Goal: Task Accomplishment & Management: Manage account settings

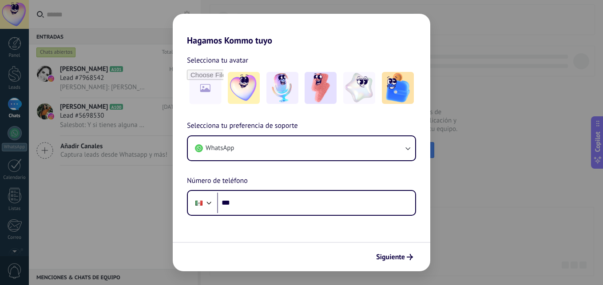
click at [109, 199] on div "Hagamos Kommo tuyo Selecciona tu avatar Selecciona tu preferencia de soporte Wh…" at bounding box center [301, 142] width 603 height 285
click at [415, 65] on div "Selecciona tu avatar" at bounding box center [301, 61] width 229 height 12
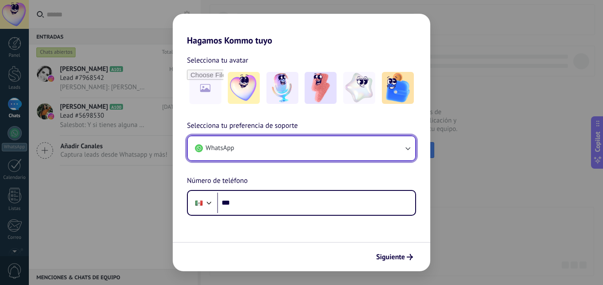
click at [243, 149] on button "WhatsApp" at bounding box center [301, 148] width 227 height 24
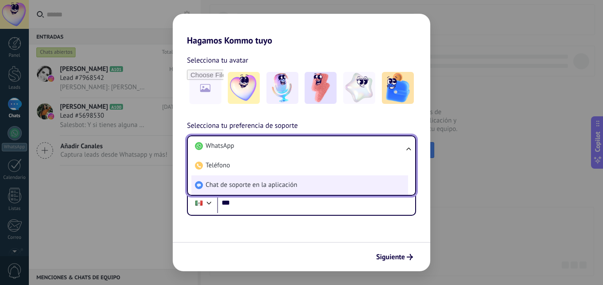
click at [249, 186] on span "Chat de soporte en la aplicación" at bounding box center [251, 185] width 91 height 9
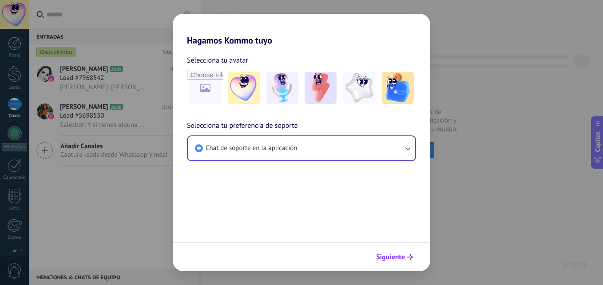
click at [387, 259] on span "Siguiente" at bounding box center [390, 257] width 29 height 6
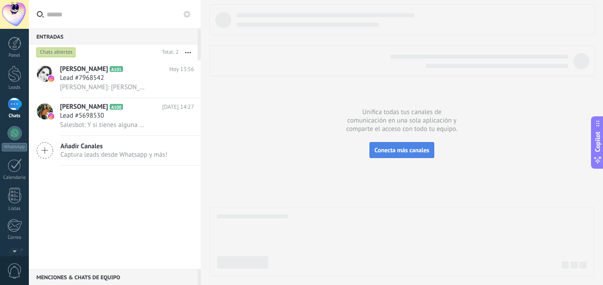
click at [376, 142] on button "Conecta más canales" at bounding box center [401, 150] width 64 height 16
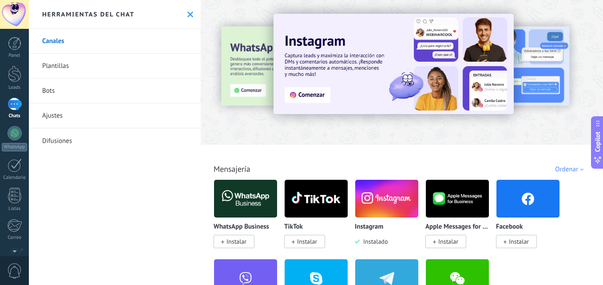
click at [9, 103] on div at bounding box center [15, 104] width 14 height 13
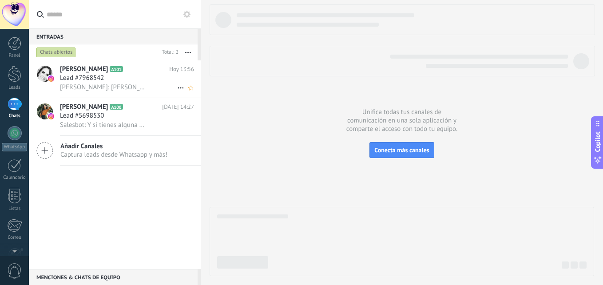
click at [74, 70] on span "[PERSON_NAME]" at bounding box center [84, 69] width 48 height 9
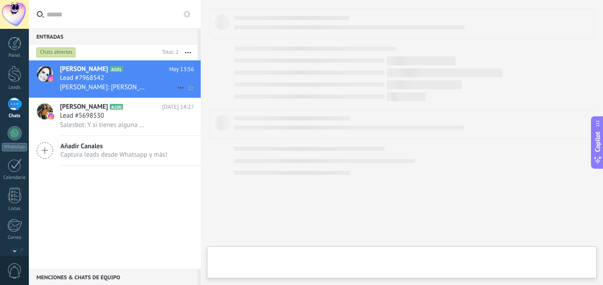
click at [126, 73] on h2 "Ana Steck A101" at bounding box center [114, 69] width 109 height 9
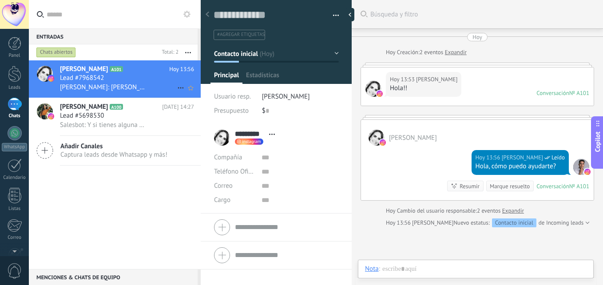
scroll to position [16, 0]
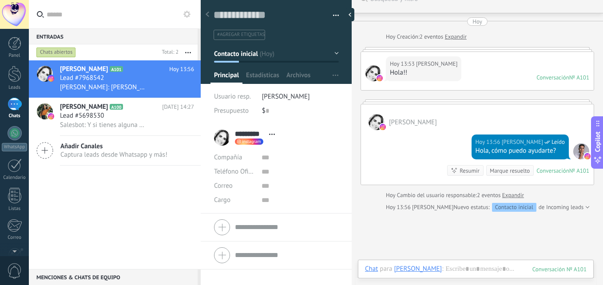
click at [16, 105] on div at bounding box center [15, 104] width 14 height 13
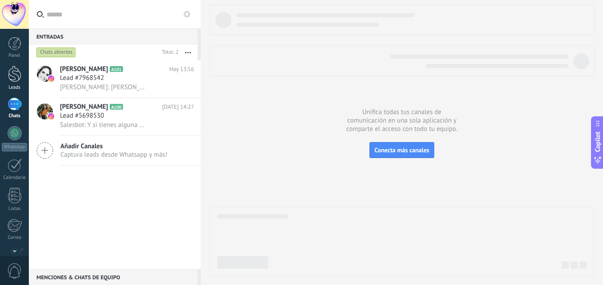
click at [15, 73] on div at bounding box center [14, 74] width 13 height 16
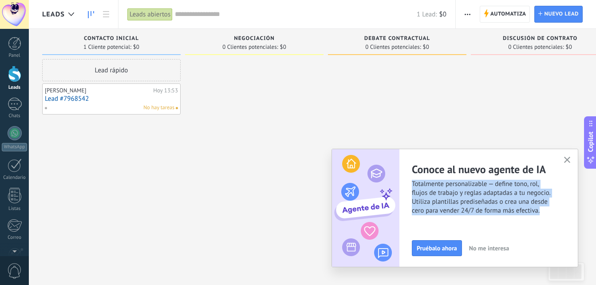
drag, startPoint x: 556, startPoint y: 179, endPoint x: 569, endPoint y: 157, distance: 25.0
click at [569, 157] on div "Conoce al nuevo agente de IA Totalmente personalizable — define tono, rol, fluj…" at bounding box center [455, 208] width 246 height 118
click at [569, 157] on icon "button" at bounding box center [567, 160] width 7 height 7
click at [569, 157] on div "Conoce al nuevo agente de IA Totalmente personalizable — define tono, rol, fluj…" at bounding box center [455, 208] width 246 height 118
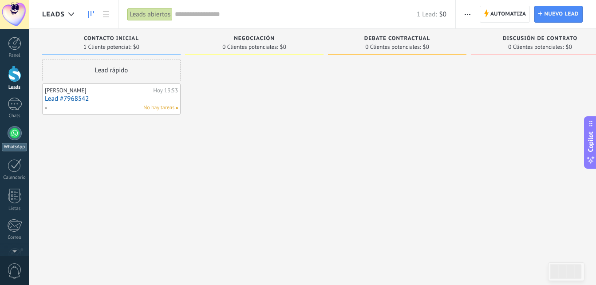
click at [17, 144] on div "WhatsApp" at bounding box center [14, 147] width 25 height 8
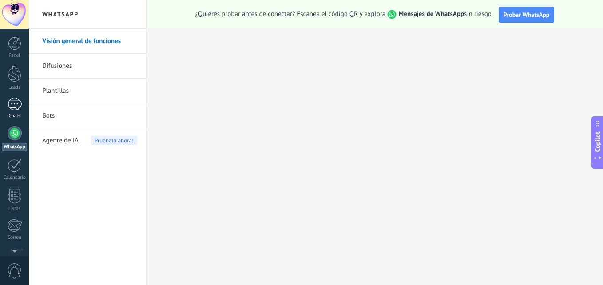
click at [14, 113] on link "Chats" at bounding box center [14, 108] width 29 height 21
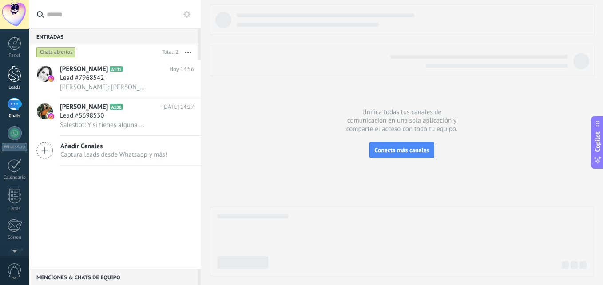
click at [14, 77] on div at bounding box center [14, 74] width 13 height 16
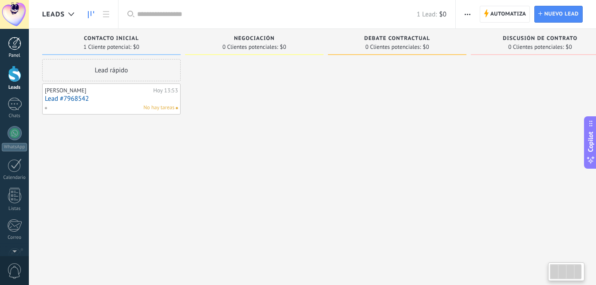
click at [14, 46] on div at bounding box center [14, 43] width 13 height 13
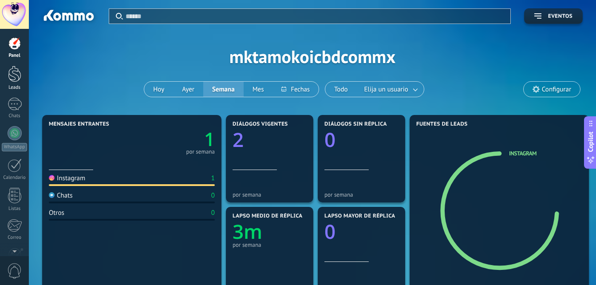
click at [12, 71] on div at bounding box center [14, 74] width 13 height 16
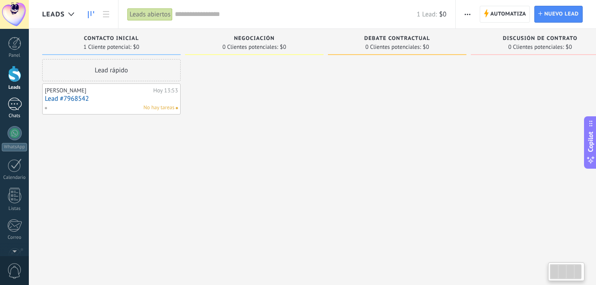
click at [15, 101] on div at bounding box center [15, 104] width 14 height 13
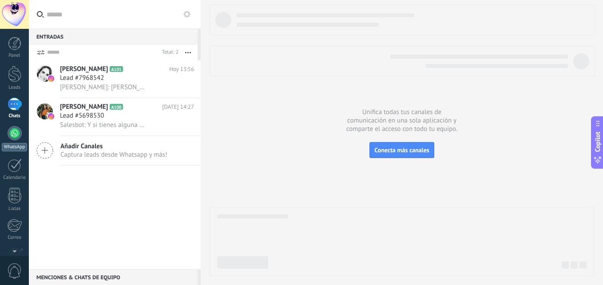
click at [14, 126] on div at bounding box center [15, 133] width 14 height 14
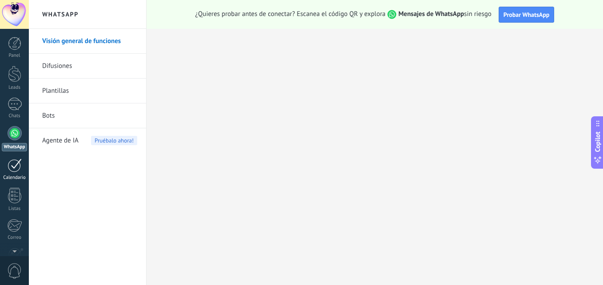
click at [13, 162] on div at bounding box center [15, 165] width 14 height 14
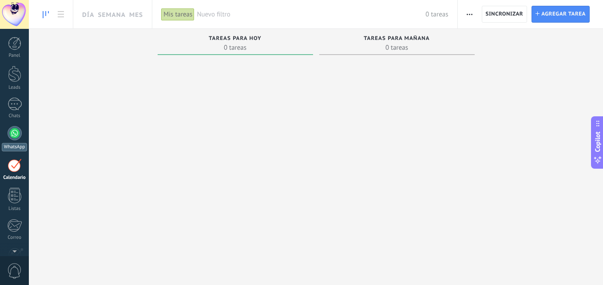
click at [15, 133] on div at bounding box center [15, 133] width 14 height 14
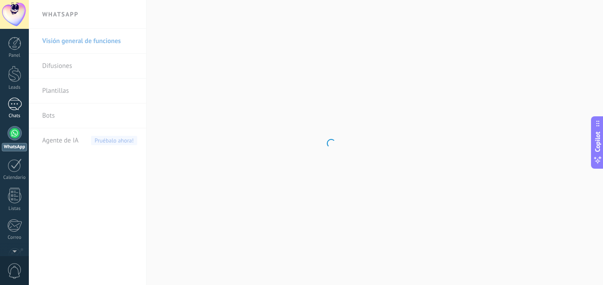
click at [14, 106] on div at bounding box center [15, 104] width 14 height 13
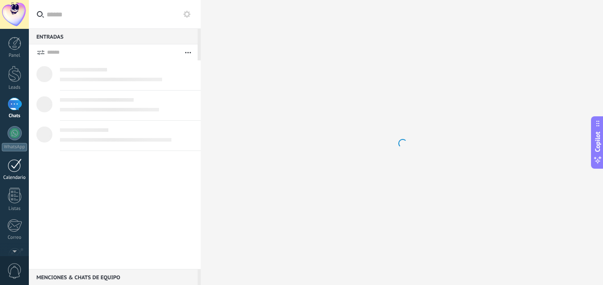
click at [20, 167] on div at bounding box center [15, 165] width 14 height 14
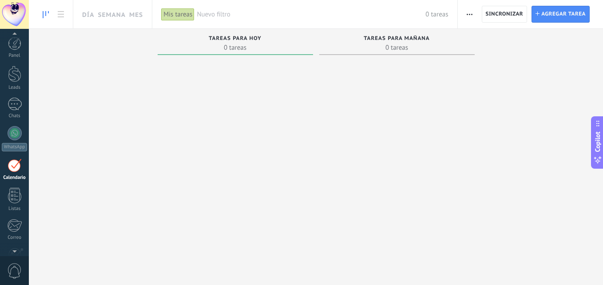
scroll to position [26, 0]
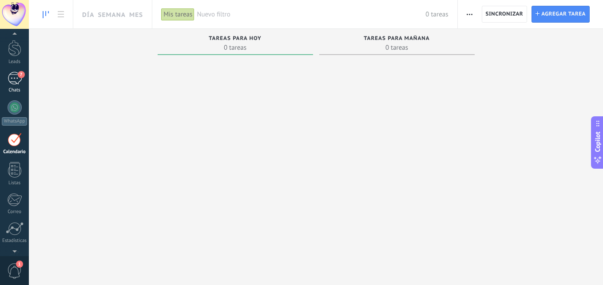
click at [15, 77] on div "7" at bounding box center [15, 78] width 14 height 13
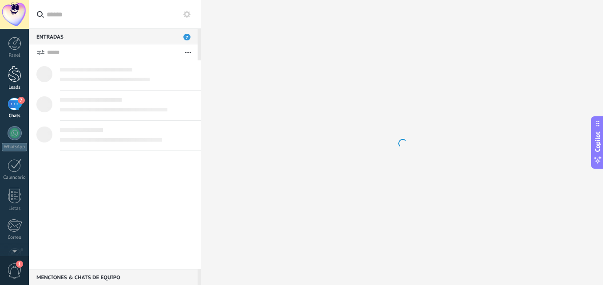
click at [10, 74] on div at bounding box center [14, 74] width 13 height 16
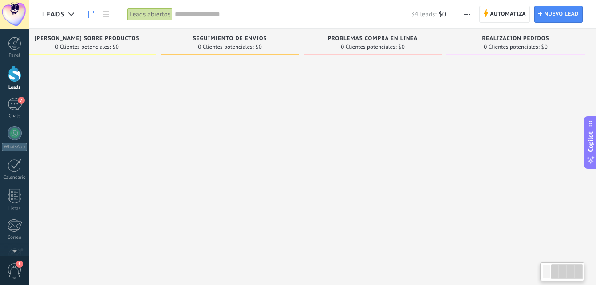
scroll to position [0, 170]
drag, startPoint x: 436, startPoint y: 177, endPoint x: 190, endPoint y: 122, distance: 251.5
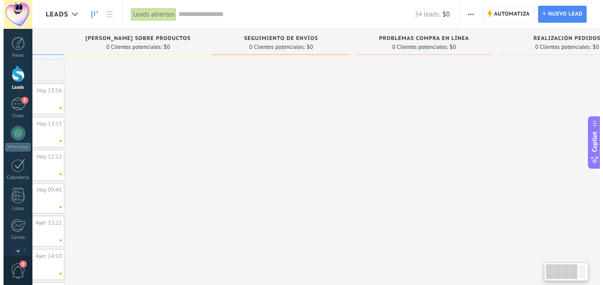
scroll to position [0, 0]
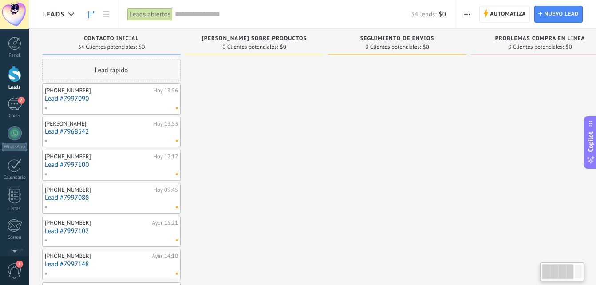
drag, startPoint x: 130, startPoint y: 124, endPoint x: 455, endPoint y: 190, distance: 332.4
click at [67, 130] on link "Lead #7968542" at bounding box center [111, 132] width 133 height 8
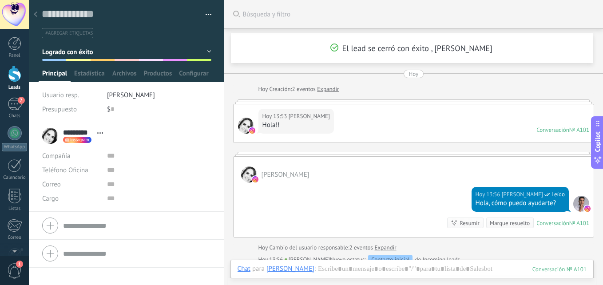
click at [207, 48] on button "Contacto inicial" at bounding box center [126, 52] width 169 height 16
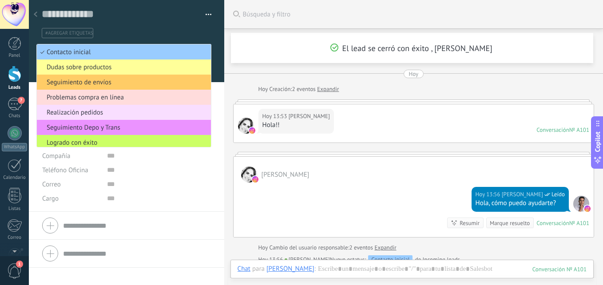
scroll to position [12, 0]
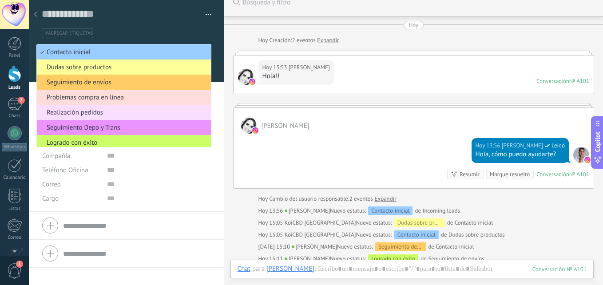
click at [97, 95] on span "Problemas compra en línea" at bounding box center [122, 97] width 171 height 8
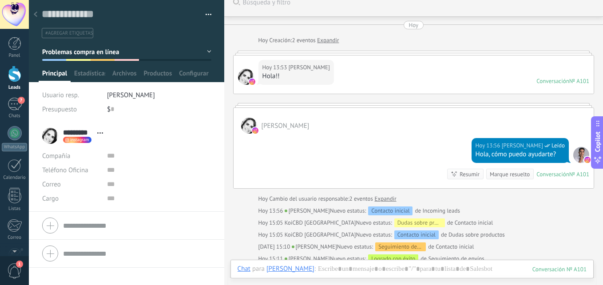
click at [205, 52] on button "Problemas compra en línea" at bounding box center [126, 52] width 169 height 16
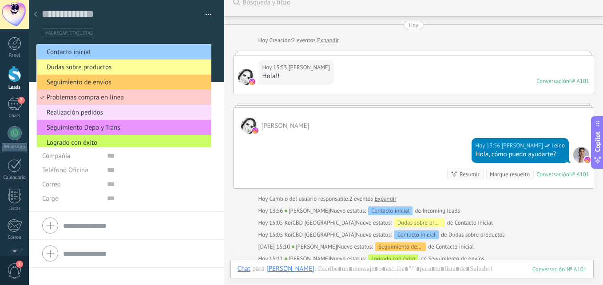
scroll to position [3, 0]
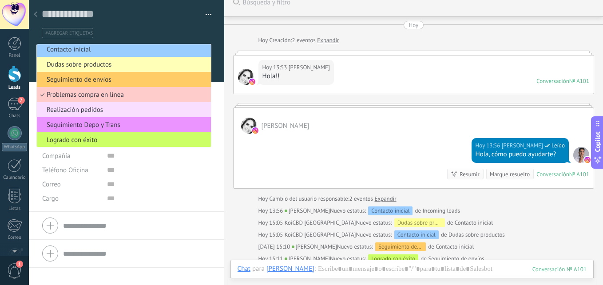
click at [139, 61] on span "Dudas sobre productos" at bounding box center [122, 64] width 171 height 8
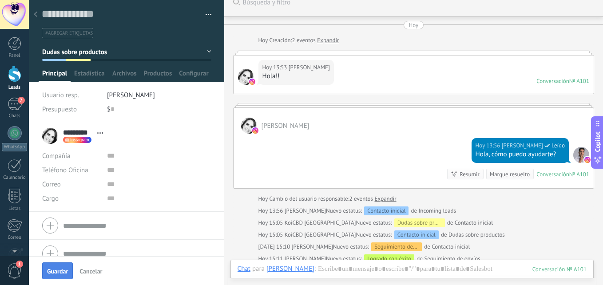
click at [51, 274] on span "Guardar" at bounding box center [57, 271] width 21 height 6
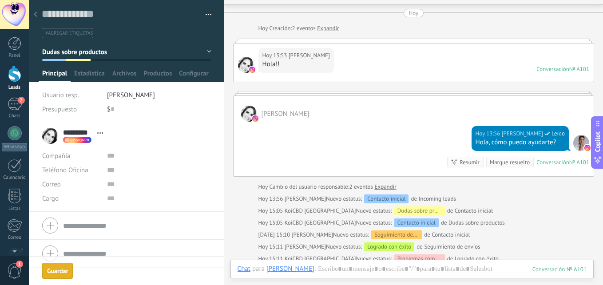
click at [14, 74] on div at bounding box center [14, 74] width 13 height 16
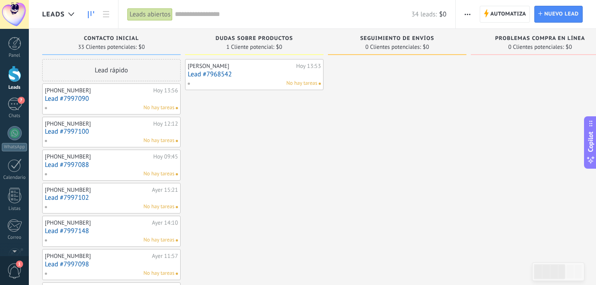
click at [243, 74] on link "Lead #7968542" at bounding box center [254, 75] width 133 height 8
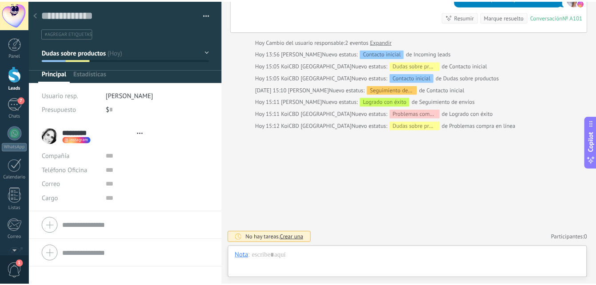
scroll to position [13, 0]
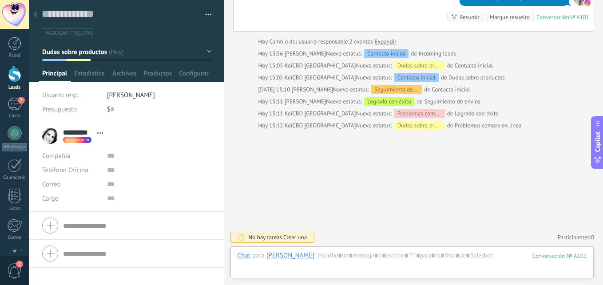
click at [12, 75] on div at bounding box center [14, 74] width 13 height 16
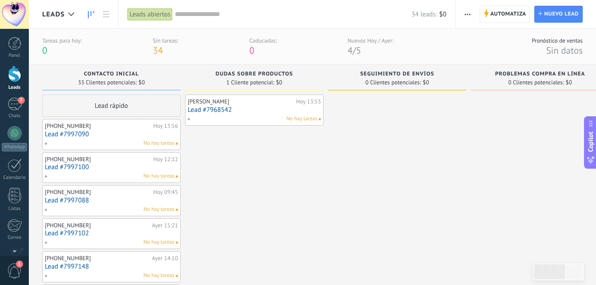
click at [208, 107] on link "Lead #7968542" at bounding box center [254, 110] width 133 height 8
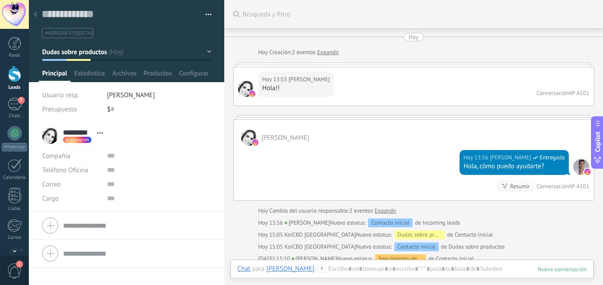
scroll to position [12, 0]
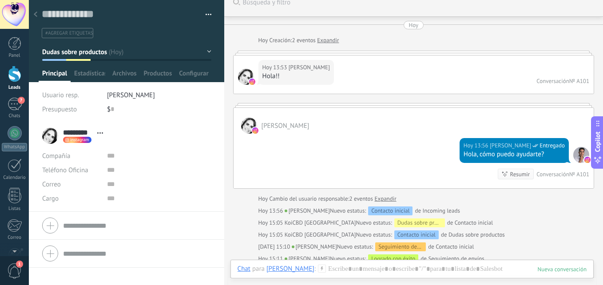
click at [10, 78] on div at bounding box center [14, 74] width 13 height 16
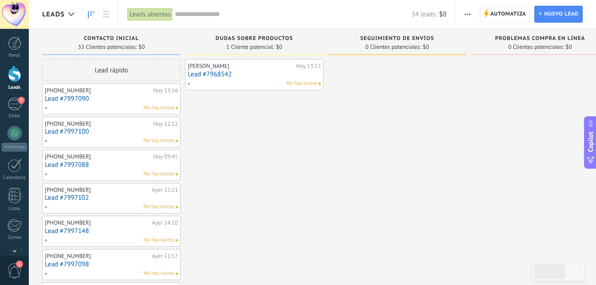
click at [131, 98] on link "Lead #7997090" at bounding box center [111, 99] width 133 height 8
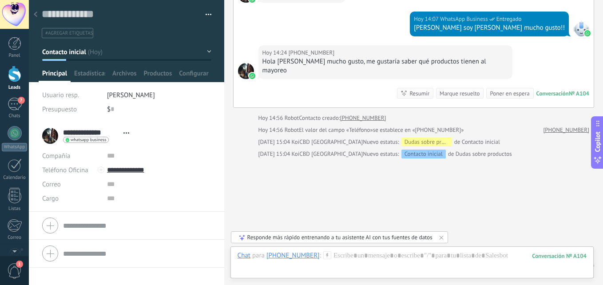
scroll to position [261, 0]
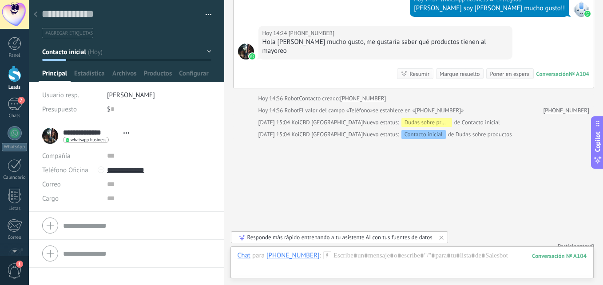
click at [207, 49] on button "Contacto inicial" at bounding box center [126, 52] width 169 height 16
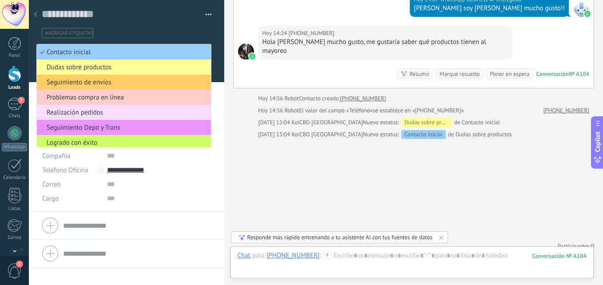
click at [146, 64] on span "Dudas sobre productos" at bounding box center [122, 67] width 171 height 8
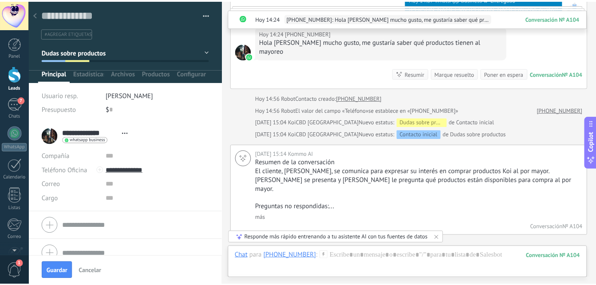
scroll to position [348, 0]
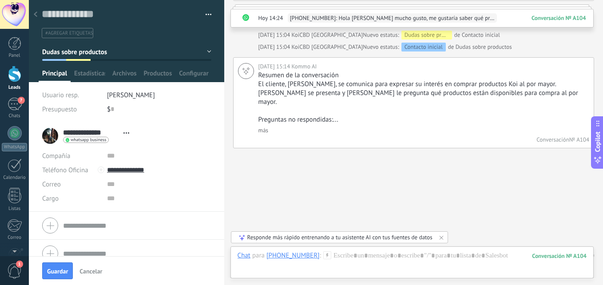
click at [10, 72] on div at bounding box center [14, 74] width 13 height 16
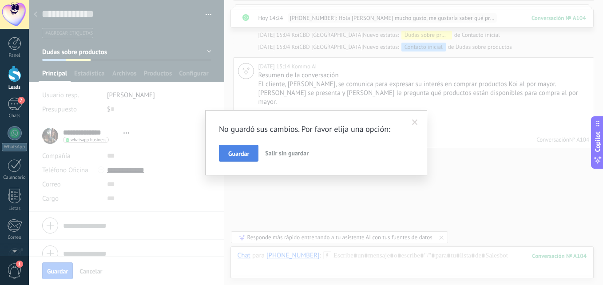
click at [250, 154] on button "Guardar" at bounding box center [239, 153] width 40 height 17
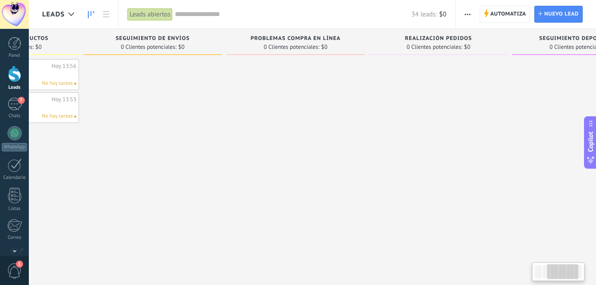
scroll to position [0, 265]
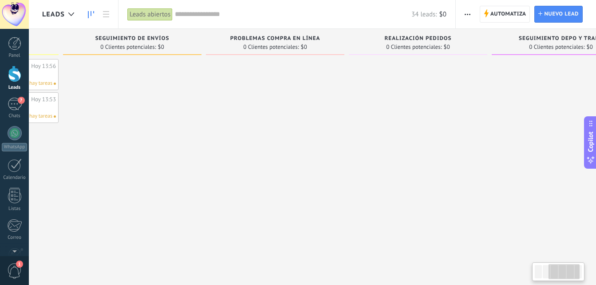
drag, startPoint x: 433, startPoint y: 179, endPoint x: 168, endPoint y: 172, distance: 265.1
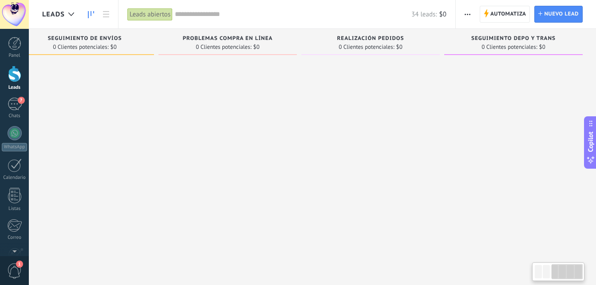
drag, startPoint x: 451, startPoint y: 114, endPoint x: 220, endPoint y: 122, distance: 231.8
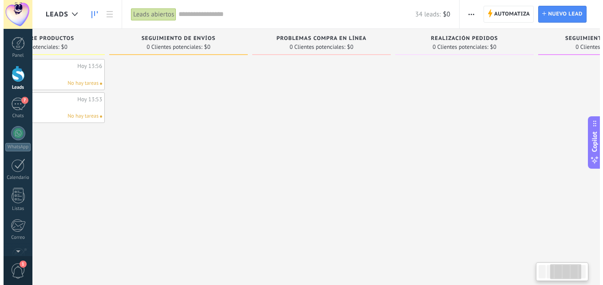
scroll to position [0, 0]
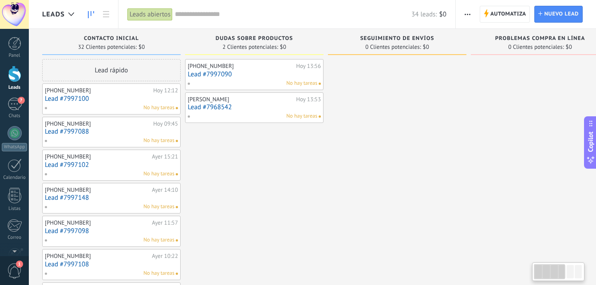
drag, startPoint x: 165, startPoint y: 116, endPoint x: 526, endPoint y: 143, distance: 362.8
click at [217, 73] on link "Lead #7997090" at bounding box center [254, 75] width 133 height 8
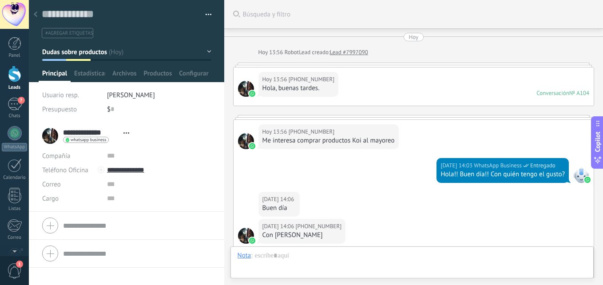
scroll to position [363, 0]
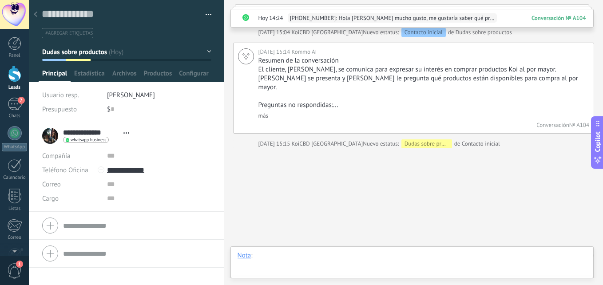
click at [272, 265] on div at bounding box center [411, 264] width 349 height 27
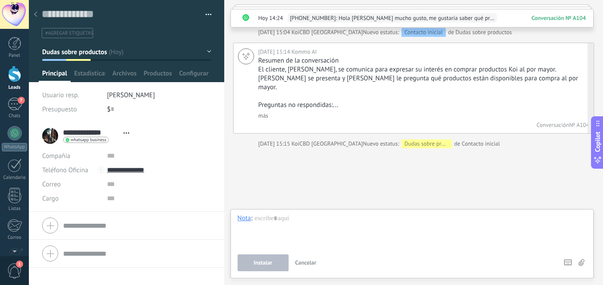
click at [319, 100] on div "Resumen de la conversación El cliente, [PERSON_NAME], se comunica para expresar…" at bounding box center [422, 87] width 328 height 63
click at [261, 112] on link "más" at bounding box center [263, 116] width 10 height 8
click at [0, 0] on p "* ¿Qué productos tienen al mayoreo?" at bounding box center [0, 0] width 0 height 0
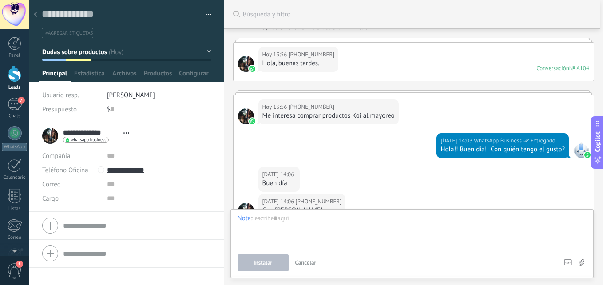
scroll to position [0, 0]
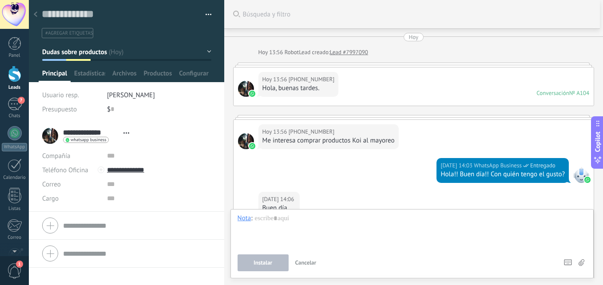
click at [357, 82] on div "[DATE] 13:56 [PHONE_NUMBER] Hola, buenas tardes. Conversación № A104 Conversaci…" at bounding box center [413, 86] width 360 height 38
click at [91, 131] on input "**********" at bounding box center [91, 132] width 56 height 9
click at [16, 79] on div at bounding box center [14, 74] width 13 height 16
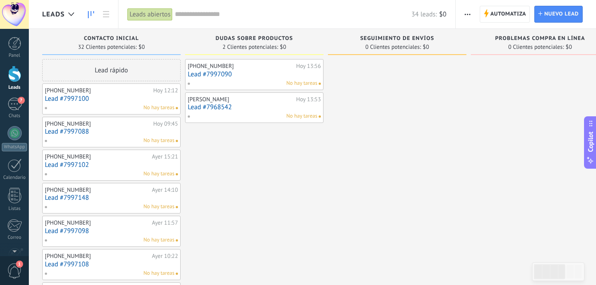
click at [275, 84] on div "No hay tareas" at bounding box center [252, 83] width 130 height 8
click at [221, 74] on link "Lead #7997090" at bounding box center [254, 75] width 133 height 8
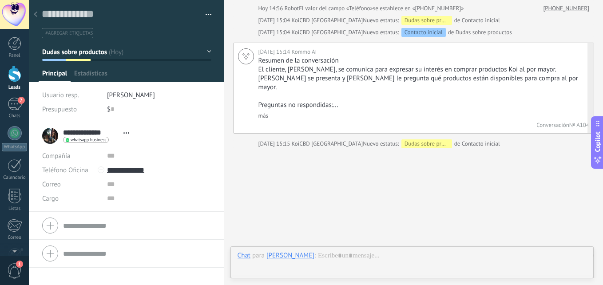
scroll to position [13, 0]
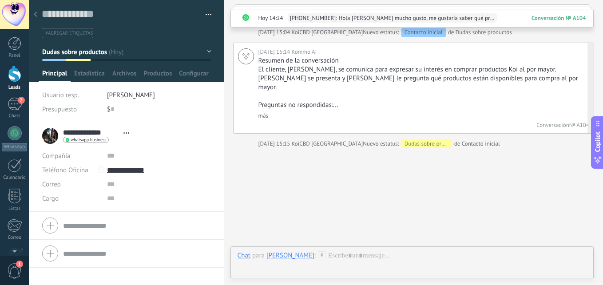
click at [263, 112] on link "más" at bounding box center [263, 116] width 10 height 8
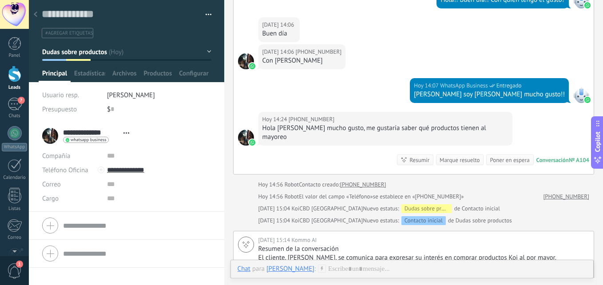
scroll to position [222, 0]
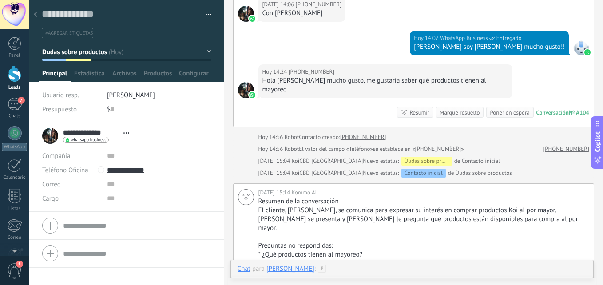
click at [428, 271] on div at bounding box center [411, 278] width 349 height 27
click at [428, 271] on div "Chat Correo Nota Tarea Chat para [PERSON_NAME] : Enviar Cancelar Rastrear clics…" at bounding box center [411, 276] width 363 height 32
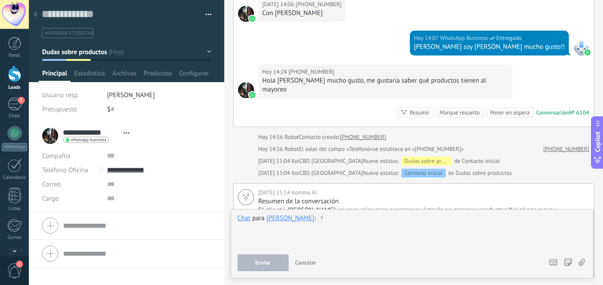
click at [265, 233] on div at bounding box center [411, 231] width 349 height 34
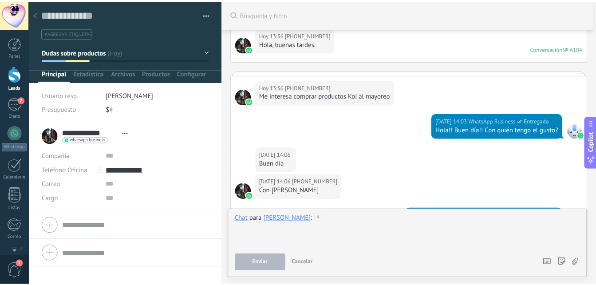
scroll to position [0, 0]
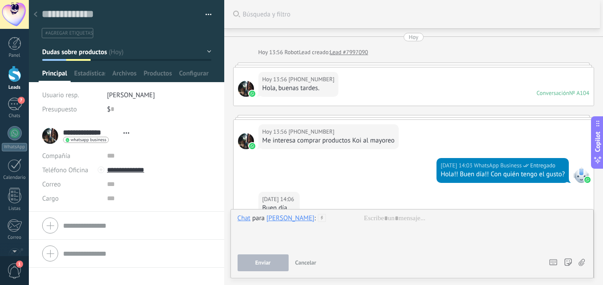
click at [12, 71] on div at bounding box center [14, 74] width 13 height 16
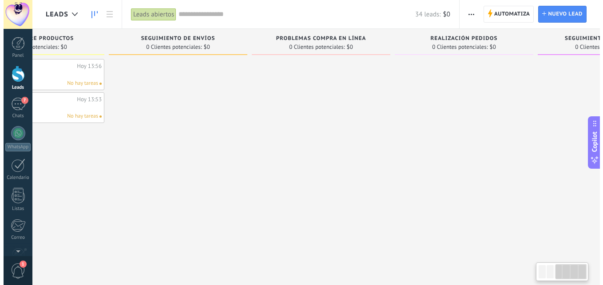
scroll to position [0, 312]
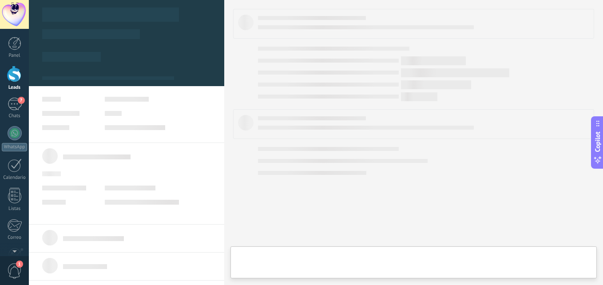
type textarea "**********"
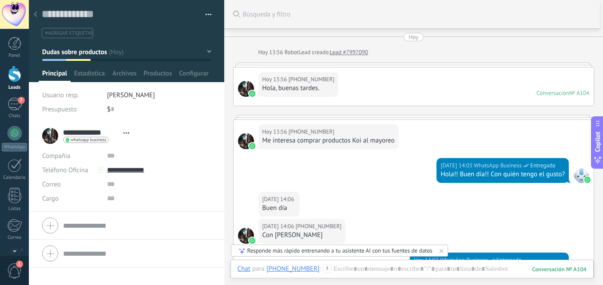
scroll to position [133, 0]
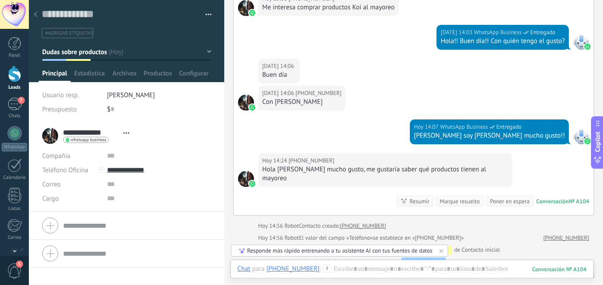
click at [67, 52] on span "Dudas sobre productos" at bounding box center [74, 52] width 65 height 8
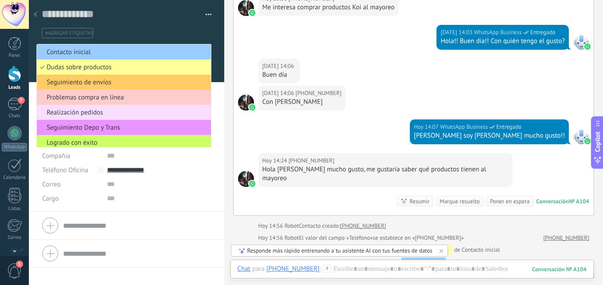
click at [69, 64] on span "Dudas sobre productos" at bounding box center [122, 67] width 171 height 8
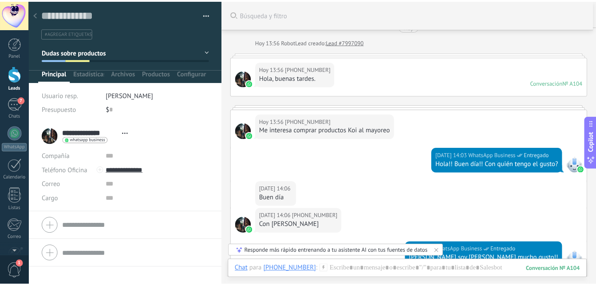
scroll to position [0, 0]
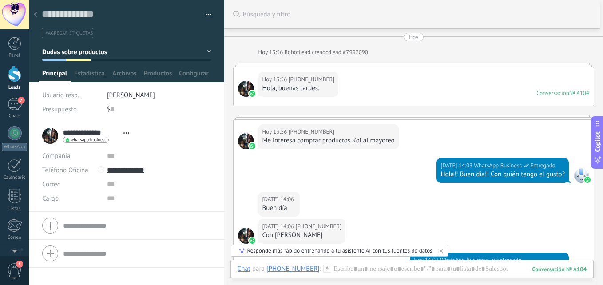
click at [10, 77] on div at bounding box center [14, 74] width 13 height 16
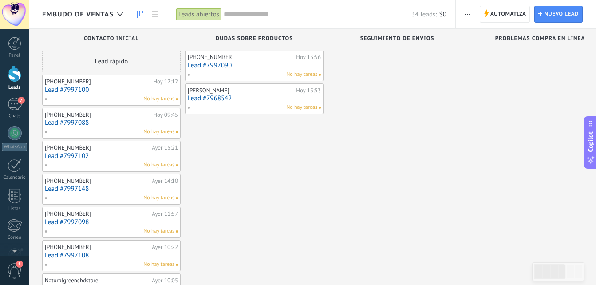
scroll to position [9, 0]
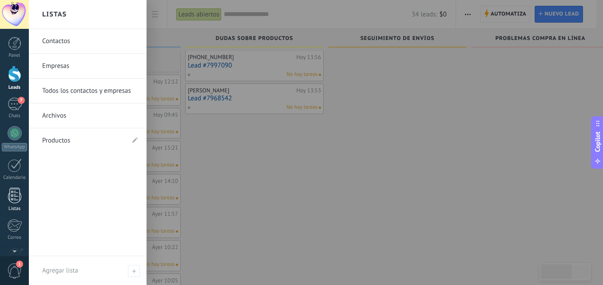
click at [14, 197] on div at bounding box center [14, 196] width 13 height 16
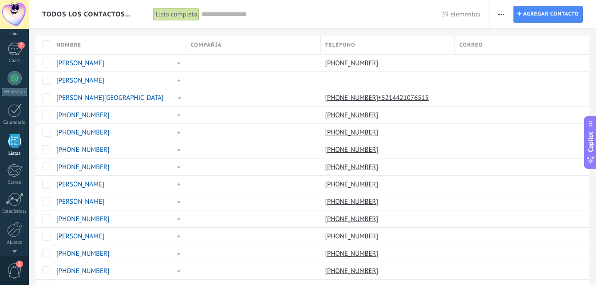
click at [218, 12] on input "text" at bounding box center [322, 14] width 240 height 9
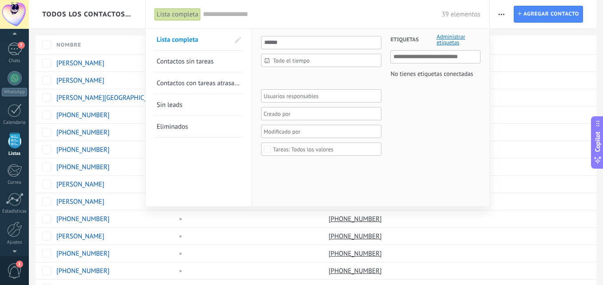
paste input "**********"
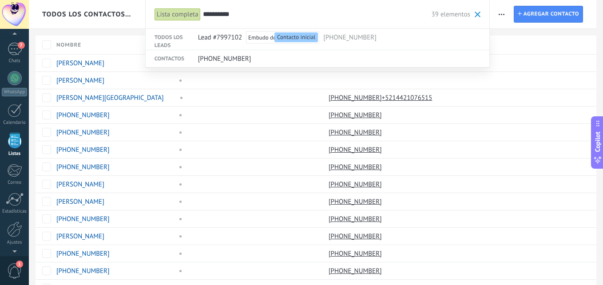
type input "**********"
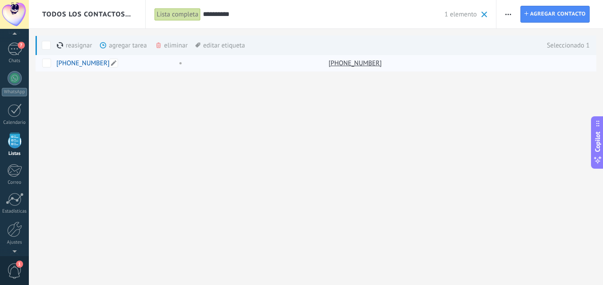
click at [107, 59] on div "[PHONE_NUMBER]" at bounding box center [114, 63] width 116 height 8
click at [79, 64] on link "[PHONE_NUMBER]" at bounding box center [82, 63] width 53 height 8
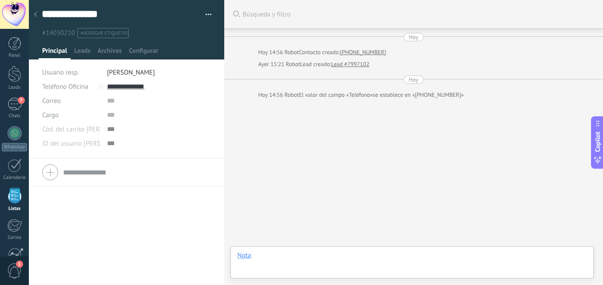
click at [297, 257] on div at bounding box center [411, 264] width 349 height 27
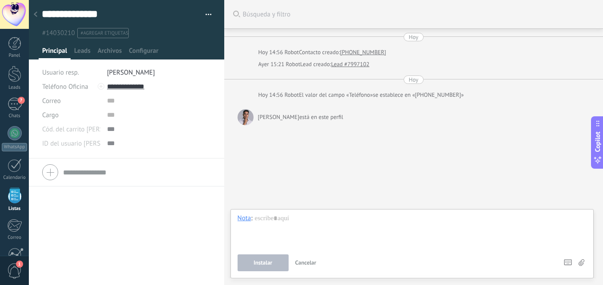
click at [63, 32] on span "#14030210" at bounding box center [58, 33] width 33 height 8
drag, startPoint x: 120, startPoint y: 16, endPoint x: 44, endPoint y: 13, distance: 75.5
click at [44, 13] on div "**********" at bounding box center [120, 14] width 157 height 13
drag, startPoint x: 46, startPoint y: 13, endPoint x: 124, endPoint y: 8, distance: 78.2
click at [124, 8] on div "**********" at bounding box center [120, 14] width 157 height 13
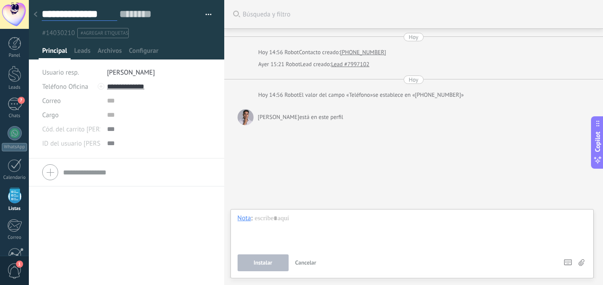
type input "*"
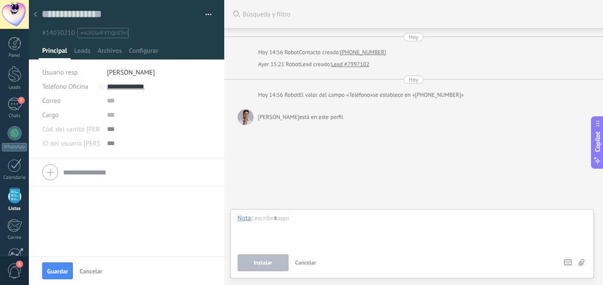
type textarea "*"
type textarea "**"
type textarea "***"
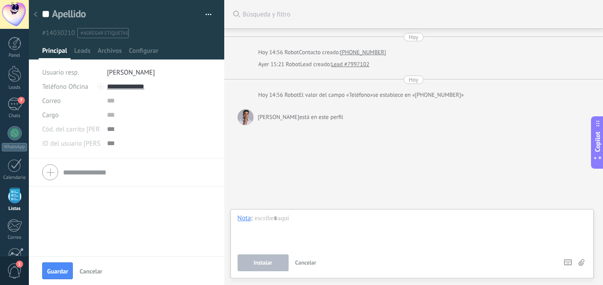
type textarea "***"
type textarea "****"
type textarea "*****"
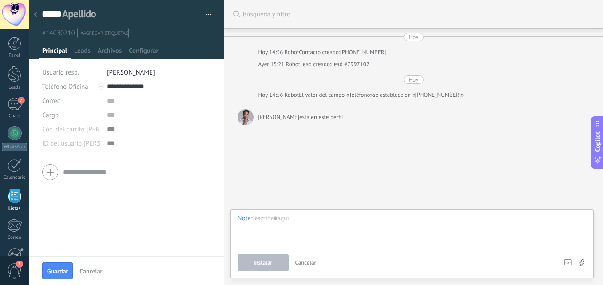
type textarea "******"
type textarea "********"
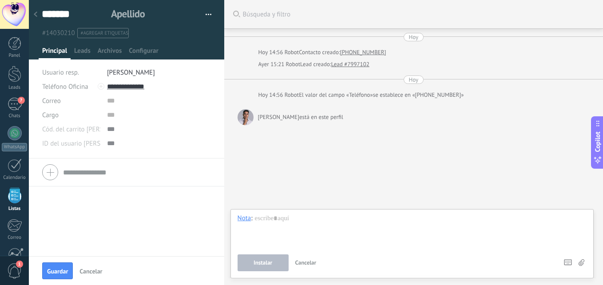
type textarea "********"
type textarea "*********"
type textarea "**********"
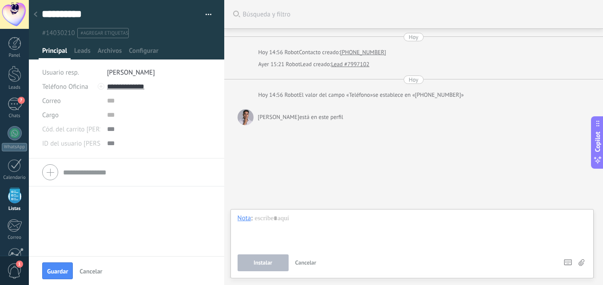
type textarea "**********"
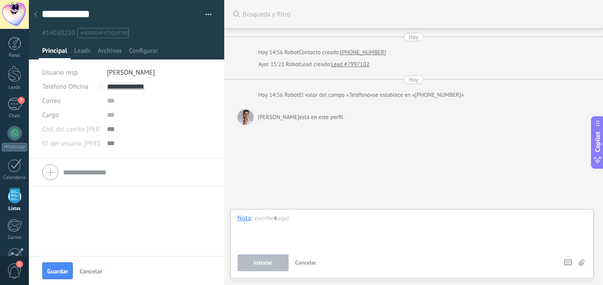
type textarea "**********"
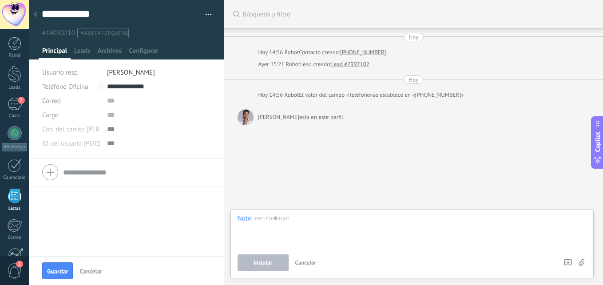
type textarea "**********"
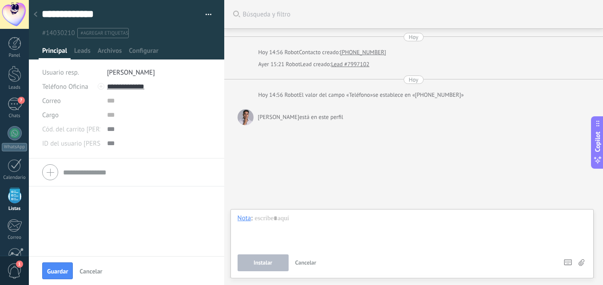
scroll to position [13, 0]
type textarea "**********"
click at [176, 103] on input "text" at bounding box center [159, 101] width 104 height 14
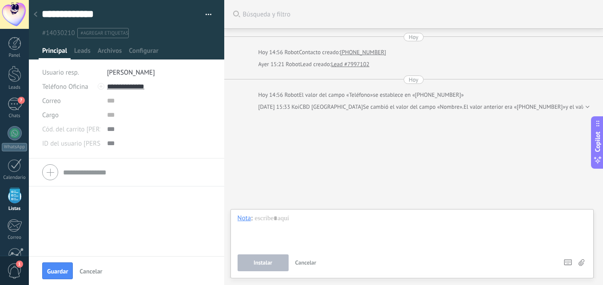
drag, startPoint x: 105, startPoint y: 98, endPoint x: 101, endPoint y: 111, distance: 13.2
click at [101, 111] on div "Cargo" at bounding box center [126, 115] width 169 height 14
click at [106, 105] on div "Correo E-mail priv. Otro e-mail Correo Correo Escribir de Kommo Copiar Editar" at bounding box center [126, 101] width 169 height 14
click at [108, 103] on input "text" at bounding box center [159, 101] width 104 height 14
paste input "**********"
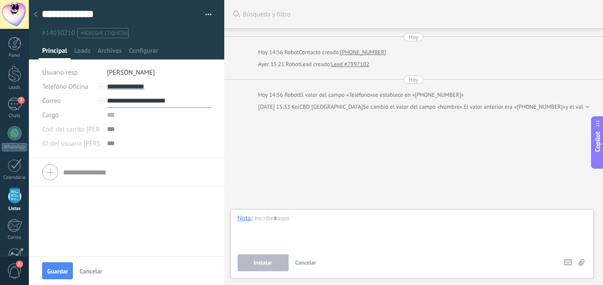
type input "**********"
click at [152, 121] on input "text" at bounding box center [159, 115] width 104 height 14
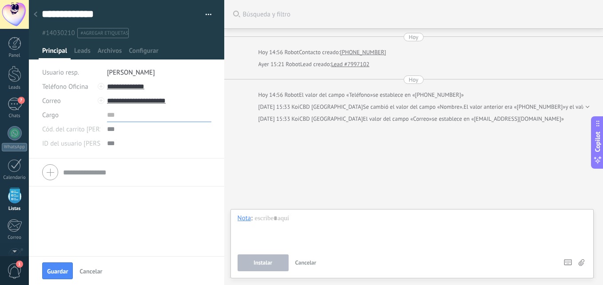
scroll to position [55, 0]
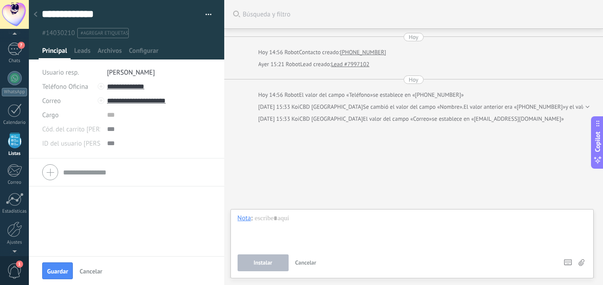
click at [99, 276] on button "Cancelar" at bounding box center [91, 271] width 30 height 14
type textarea "**********"
click at [237, 151] on div "Buscar Búsqueda y filtro Carga más Hoy Hoy 14:56 Robot Contacto creado: +521498…" at bounding box center [413, 142] width 379 height 285
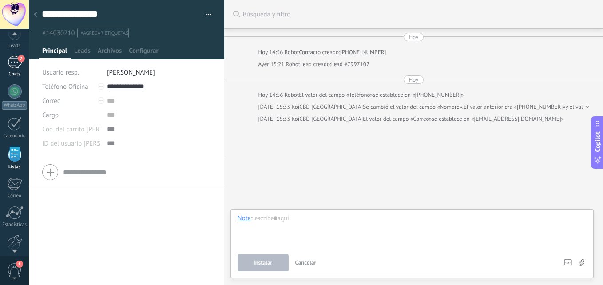
scroll to position [55, 0]
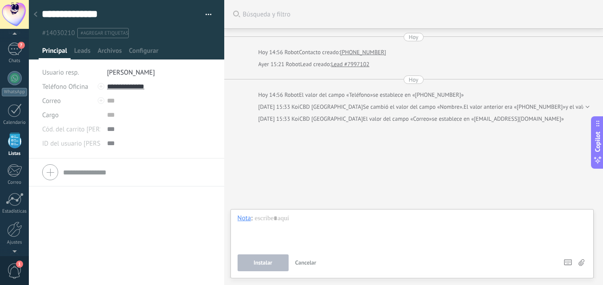
click at [248, 137] on div "Buscar Búsqueda y filtro Carga más Hoy Hoy 14:56 Robot Contacto creado: +521498…" at bounding box center [413, 142] width 379 height 285
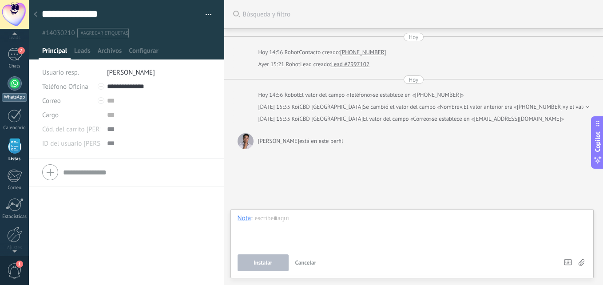
click at [9, 79] on div at bounding box center [15, 83] width 14 height 14
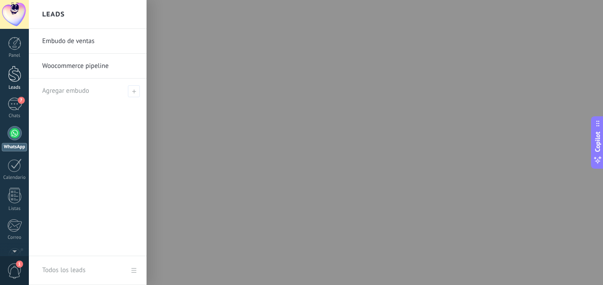
click at [16, 71] on div at bounding box center [14, 74] width 13 height 16
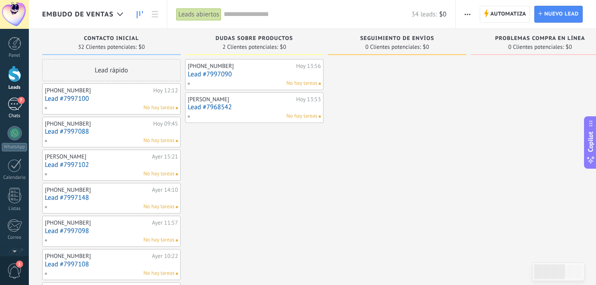
click at [11, 102] on div "7" at bounding box center [15, 104] width 14 height 13
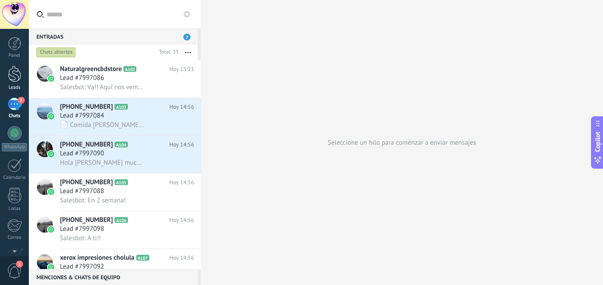
click at [12, 71] on div at bounding box center [14, 74] width 13 height 16
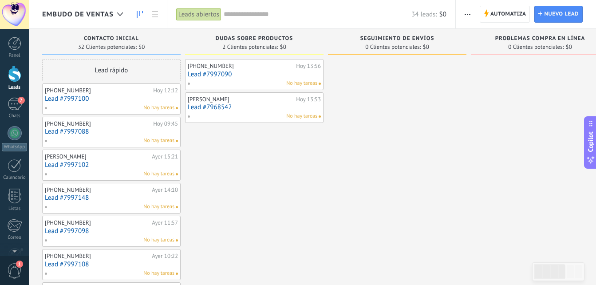
click at [14, 20] on div at bounding box center [14, 14] width 29 height 29
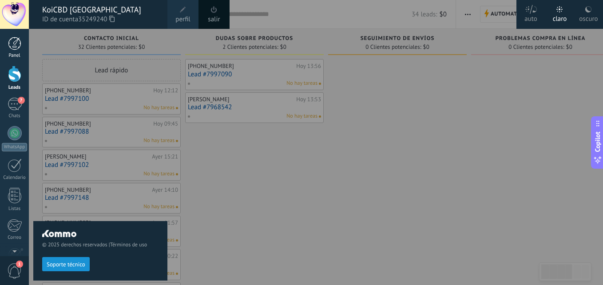
click at [14, 44] on div at bounding box center [14, 43] width 13 height 13
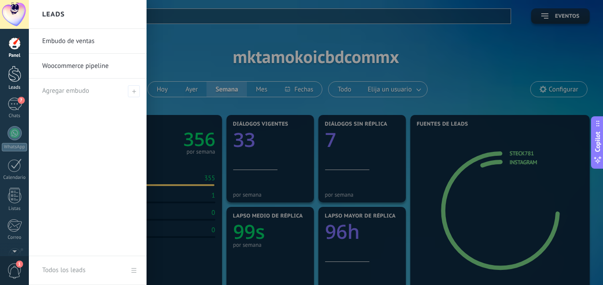
click at [14, 74] on div at bounding box center [14, 74] width 13 height 16
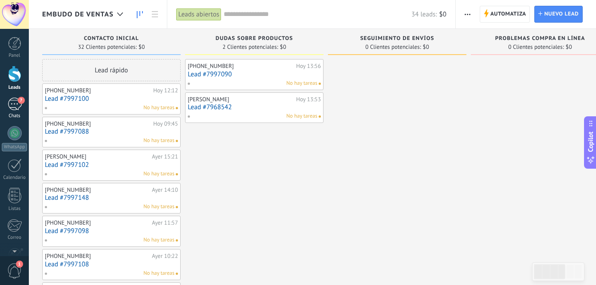
click at [12, 103] on div "7" at bounding box center [15, 104] width 14 height 13
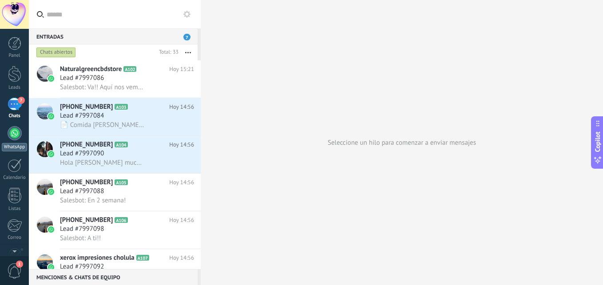
click at [13, 132] on div at bounding box center [15, 133] width 14 height 14
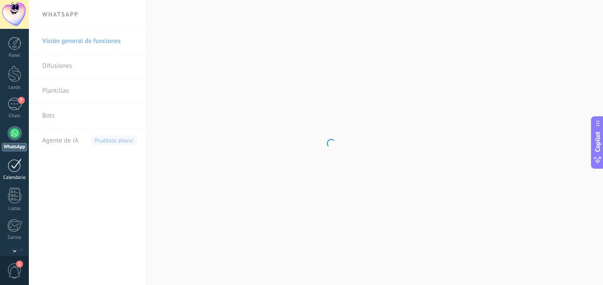
click at [16, 165] on div at bounding box center [15, 165] width 14 height 14
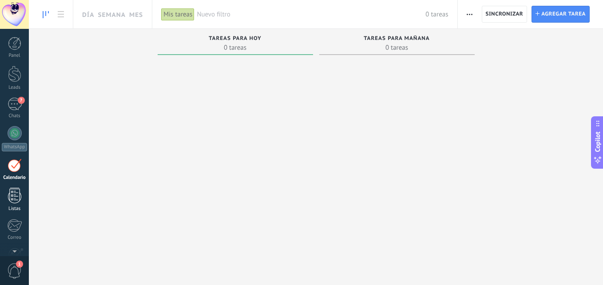
click at [13, 191] on div at bounding box center [14, 196] width 13 height 16
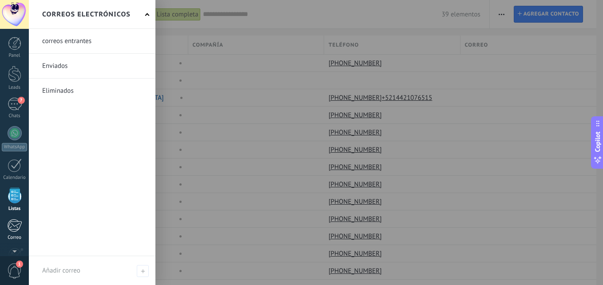
click at [13, 225] on div at bounding box center [14, 225] width 15 height 13
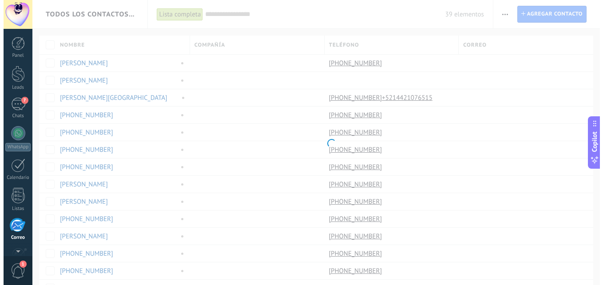
scroll to position [84, 0]
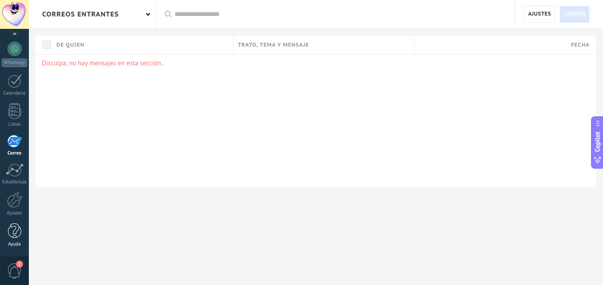
click at [14, 229] on div at bounding box center [14, 231] width 13 height 16
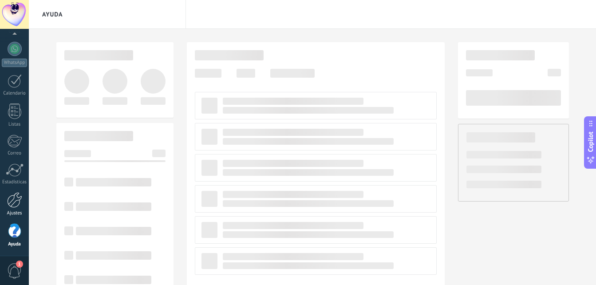
click at [16, 202] on div at bounding box center [14, 200] width 15 height 16
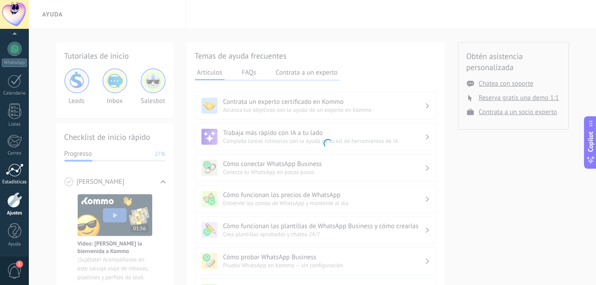
click at [13, 165] on div at bounding box center [15, 169] width 18 height 13
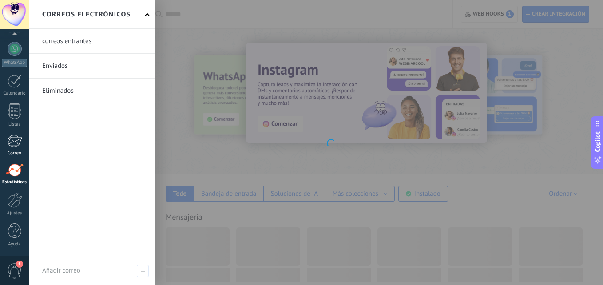
click at [14, 148] on link "Correo" at bounding box center [14, 145] width 29 height 22
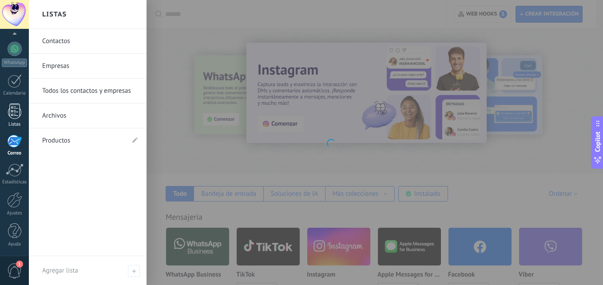
click at [12, 106] on div at bounding box center [14, 111] width 13 height 16
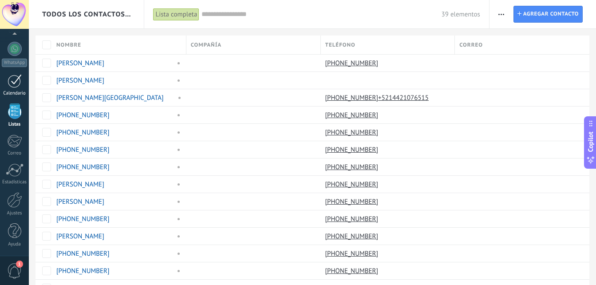
click at [11, 87] on div at bounding box center [15, 81] width 14 height 14
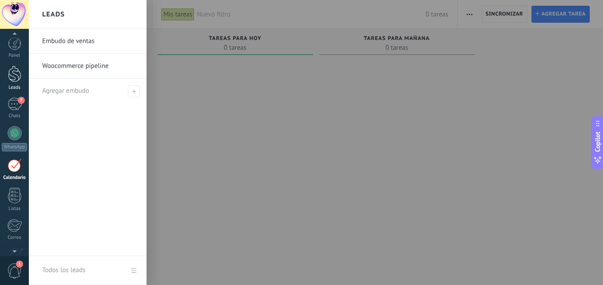
click at [16, 83] on link "Leads" at bounding box center [14, 78] width 29 height 25
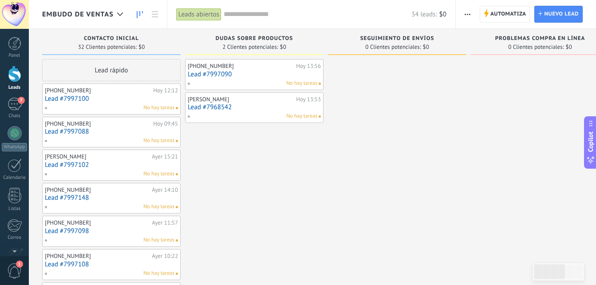
click at [96, 164] on link "Lead #7997102" at bounding box center [111, 165] width 133 height 8
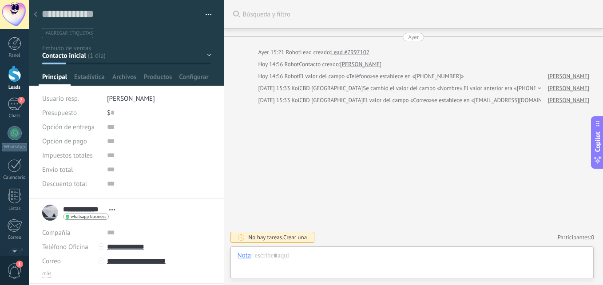
click at [0, 0] on div "Contacto inicial Dudas sobre productos Seguimiento de envíos Problemas compra e…" at bounding box center [0, 0] width 0 height 0
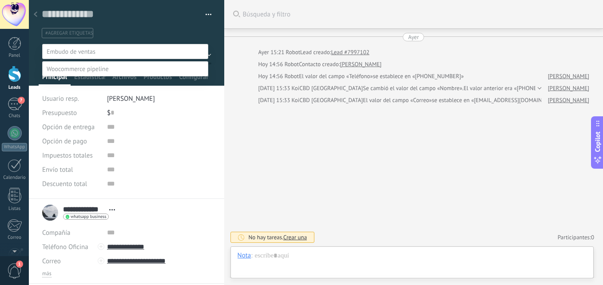
click at [217, 45] on div at bounding box center [316, 142] width 574 height 285
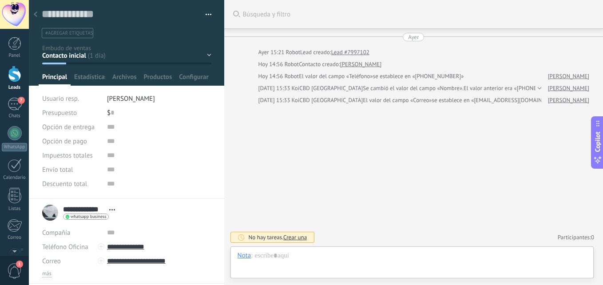
click at [0, 0] on div "Contacto inicial Dudas sobre productos Seguimiento de envíos Problemas compra e…" at bounding box center [0, 0] width 0 height 0
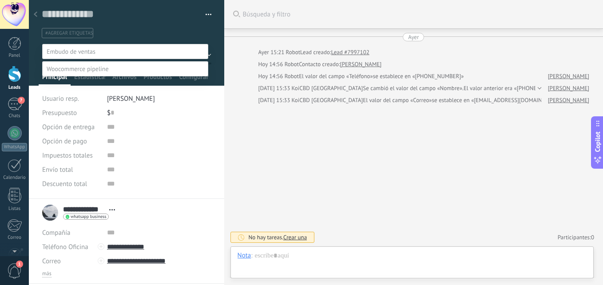
click at [0, 0] on label "Seguimiento de envíos" at bounding box center [0, 0] width 0 height 0
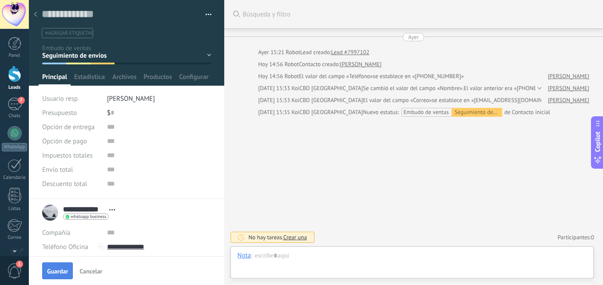
click at [57, 274] on span "Guardar" at bounding box center [57, 271] width 21 height 6
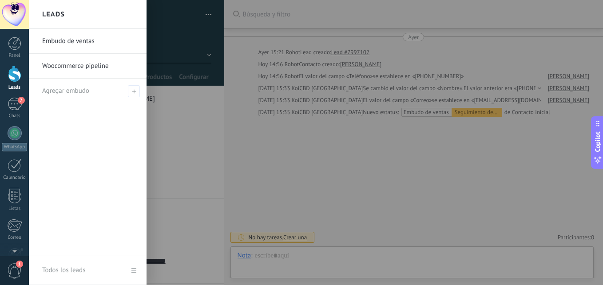
click at [15, 80] on div at bounding box center [14, 74] width 13 height 16
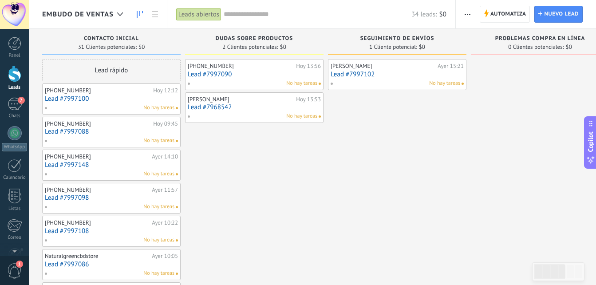
click at [361, 75] on link "Lead #7997102" at bounding box center [397, 75] width 133 height 8
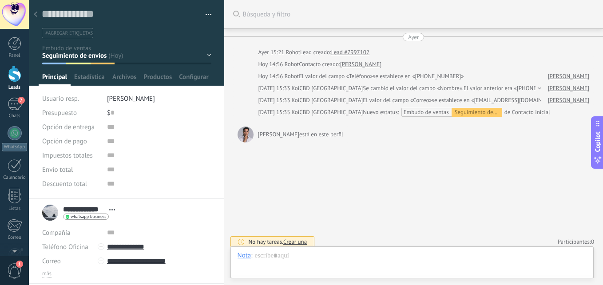
scroll to position [4, 0]
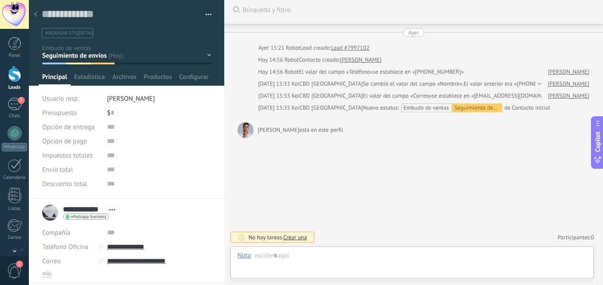
click at [301, 235] on span "Crear una" at bounding box center [295, 237] width 24 height 8
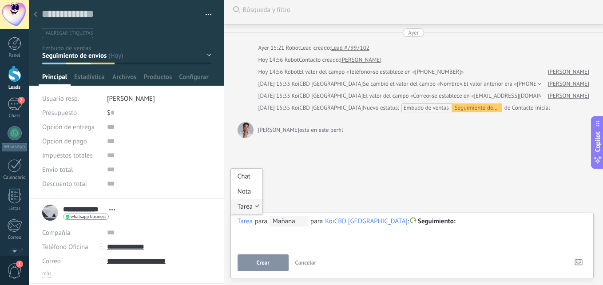
click at [245, 221] on div "Tarea" at bounding box center [244, 221] width 15 height 8
click at [248, 224] on div "Tarea" at bounding box center [244, 221] width 15 height 8
click at [249, 190] on div "Nota" at bounding box center [247, 191] width 32 height 15
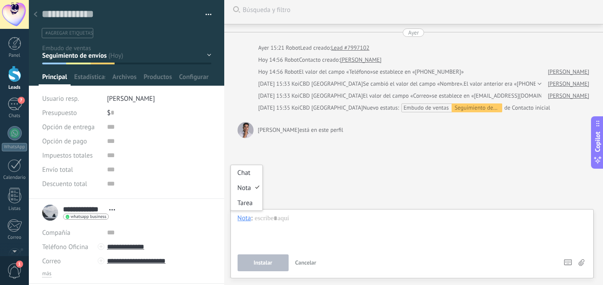
click at [247, 218] on div "Nota" at bounding box center [244, 218] width 14 height 8
click at [246, 201] on div "Tarea" at bounding box center [247, 202] width 32 height 15
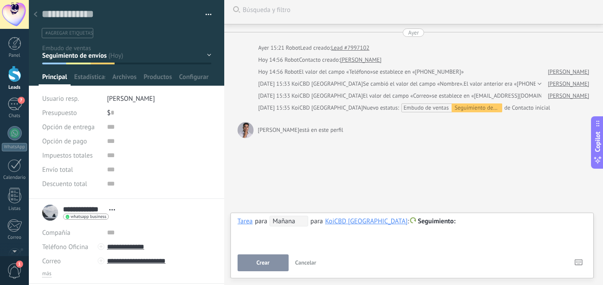
scroll to position [0, 0]
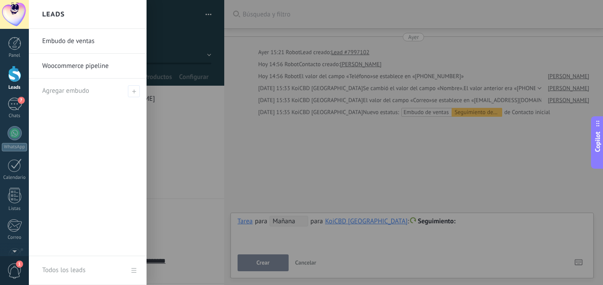
click at [14, 76] on div at bounding box center [14, 74] width 13 height 16
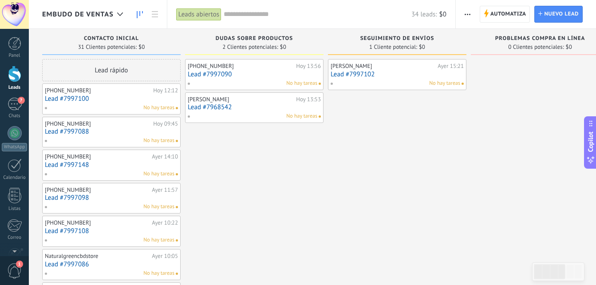
click at [200, 109] on link "Lead #7968542" at bounding box center [254, 107] width 133 height 8
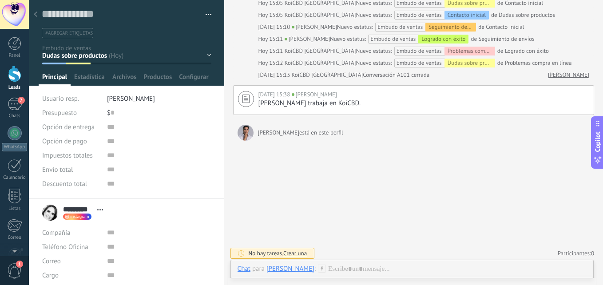
scroll to position [234, 0]
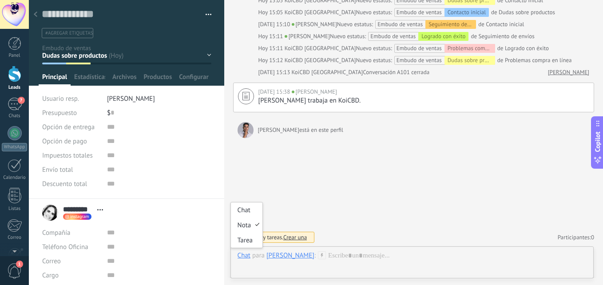
click at [243, 254] on div "Chat" at bounding box center [243, 255] width 13 height 8
click at [242, 252] on div "Chat" at bounding box center [243, 255] width 13 height 8
click at [245, 240] on div "Tarea" at bounding box center [247, 240] width 32 height 15
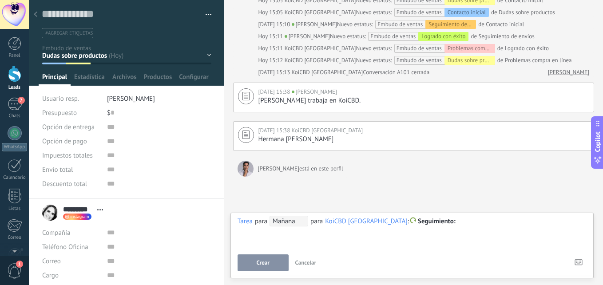
scroll to position [273, 0]
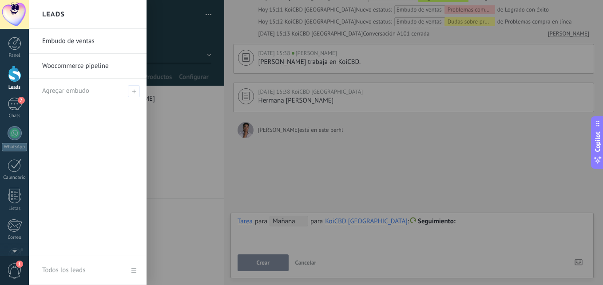
drag, startPoint x: 9, startPoint y: 76, endPoint x: 241, endPoint y: 149, distance: 243.7
click at [9, 76] on div at bounding box center [14, 74] width 13 height 16
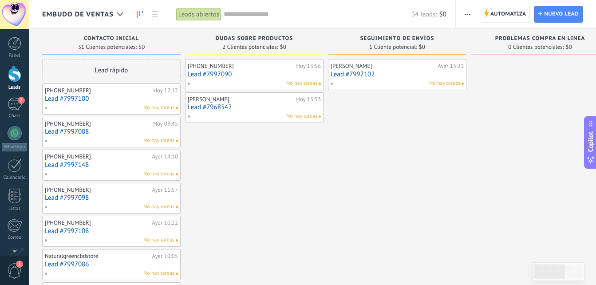
click at [355, 67] on div "Miguel Cortés" at bounding box center [383, 66] width 105 height 7
click at [441, 84] on span "No hay tareas" at bounding box center [444, 83] width 31 height 8
click at [354, 72] on link "Lead #7997102" at bounding box center [397, 75] width 133 height 8
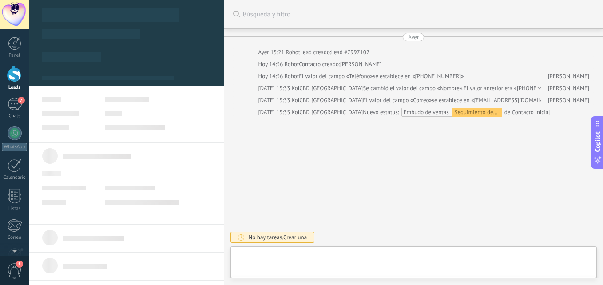
type textarea "**********"
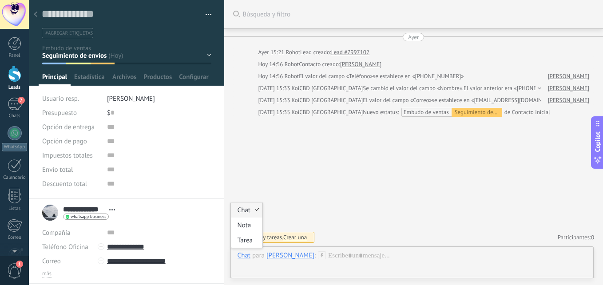
click at [243, 257] on div "Chat" at bounding box center [243, 255] width 13 height 8
click at [244, 239] on div "Tarea" at bounding box center [247, 240] width 32 height 15
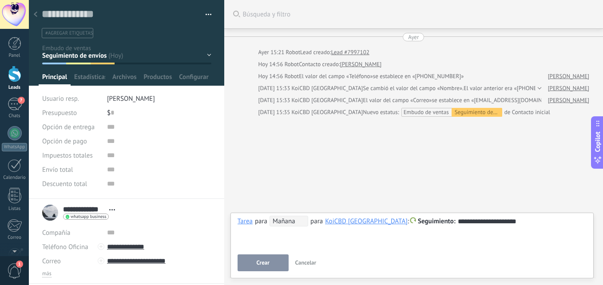
click at [261, 268] on button "Crear" at bounding box center [262, 262] width 51 height 17
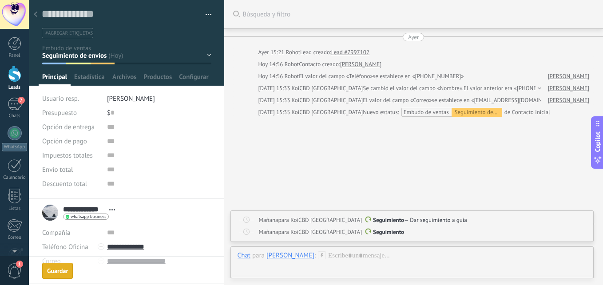
scroll to position [21, 0]
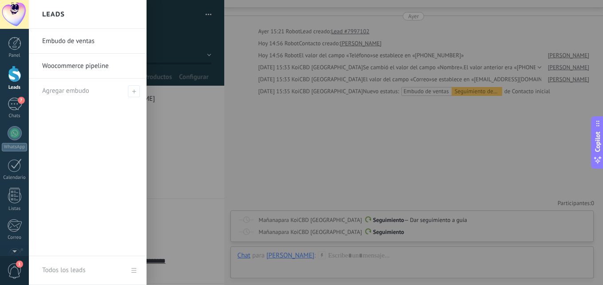
click at [14, 79] on div at bounding box center [14, 74] width 13 height 16
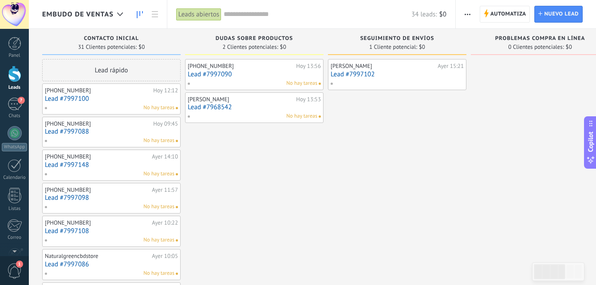
click at [340, 75] on link "Lead #7997102" at bounding box center [397, 75] width 133 height 8
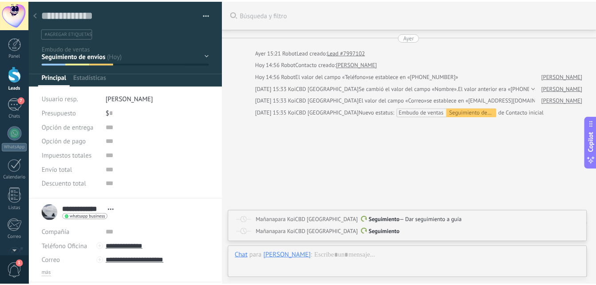
scroll to position [13, 0]
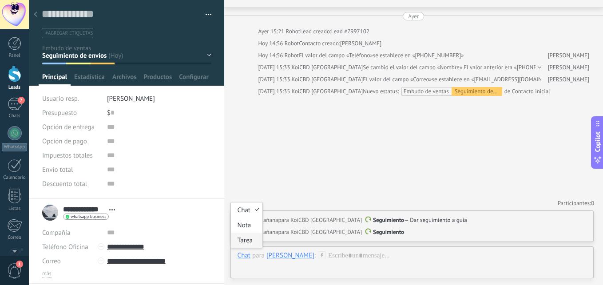
click at [243, 238] on div "Tarea" at bounding box center [247, 240] width 32 height 15
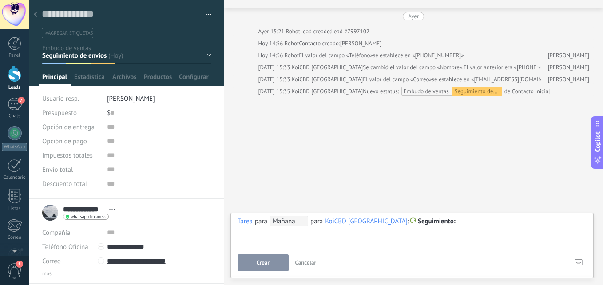
click at [410, 218] on span at bounding box center [413, 220] width 6 height 6
click at [335, 239] on div at bounding box center [301, 142] width 603 height 285
click at [244, 221] on div "Tarea" at bounding box center [244, 221] width 15 height 8
click at [245, 194] on div "Nota" at bounding box center [247, 191] width 32 height 15
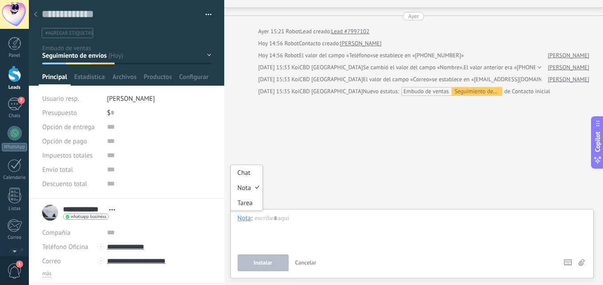
click at [246, 217] on div "Nota" at bounding box center [244, 218] width 14 height 8
click at [239, 170] on div "Chat" at bounding box center [247, 172] width 32 height 15
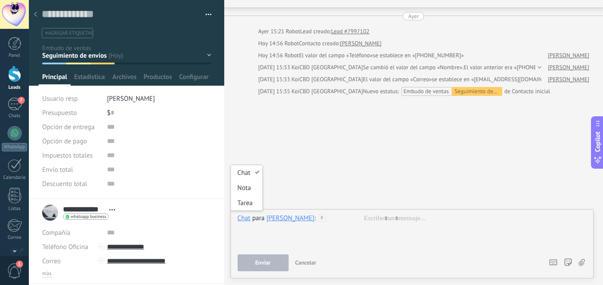
click at [246, 221] on div "Chat" at bounding box center [243, 218] width 13 height 8
click at [246, 200] on div "Tarea" at bounding box center [247, 202] width 32 height 15
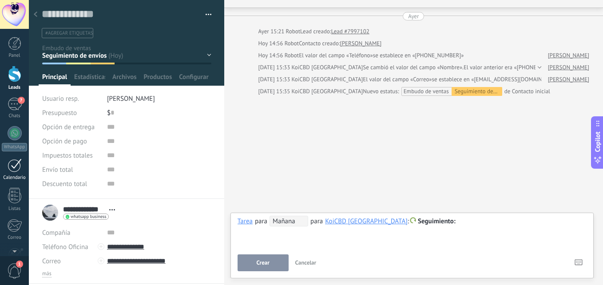
click at [18, 172] on div at bounding box center [15, 165] width 14 height 14
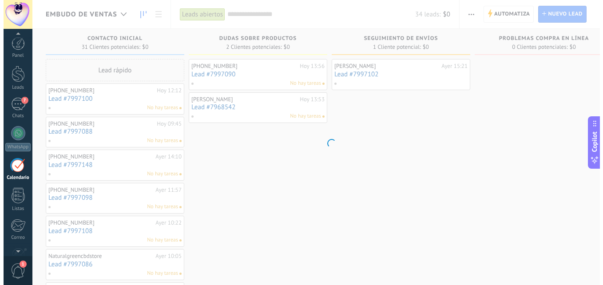
scroll to position [26, 0]
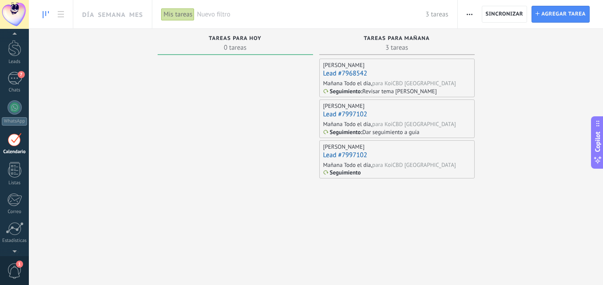
drag, startPoint x: 332, startPoint y: 72, endPoint x: 326, endPoint y: 76, distance: 7.3
click at [332, 72] on link "Lead #7968542" at bounding box center [345, 73] width 44 height 8
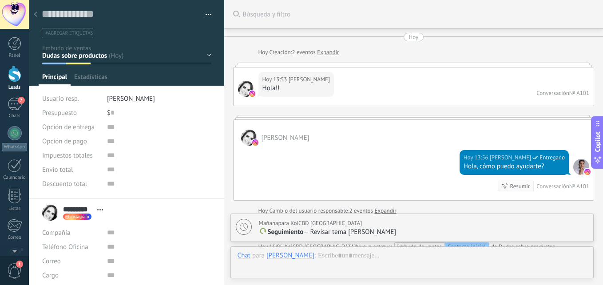
scroll to position [313, 0]
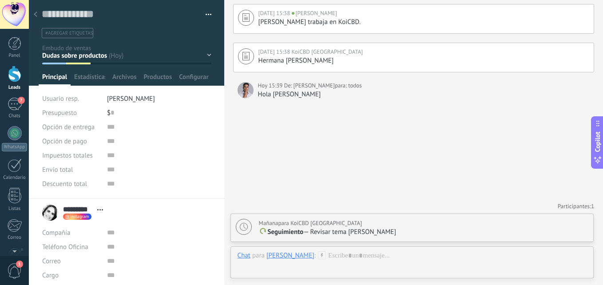
click at [244, 225] on icon at bounding box center [244, 227] width 8 height 8
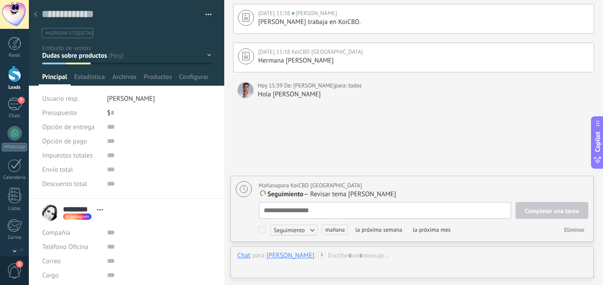
scroll to position [9, 0]
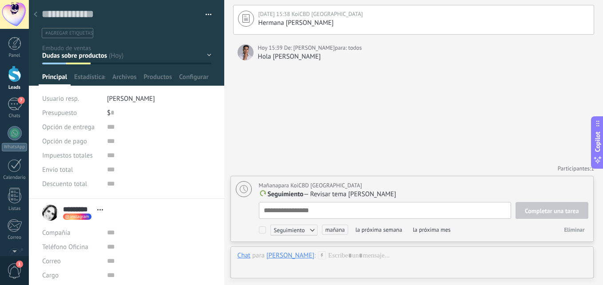
type textarea "*"
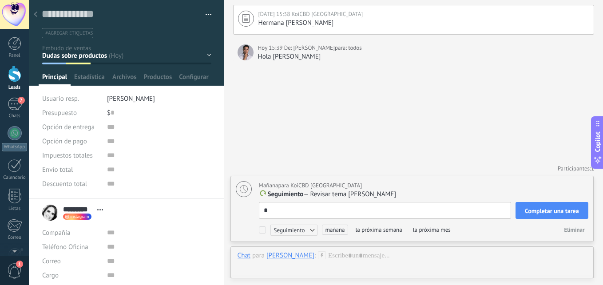
type textarea "**********"
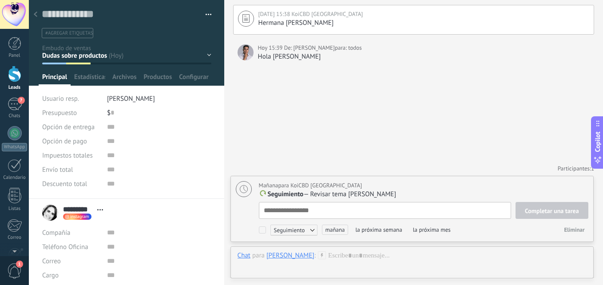
type textarea "*"
type textarea "**"
type textarea "***"
type textarea "**"
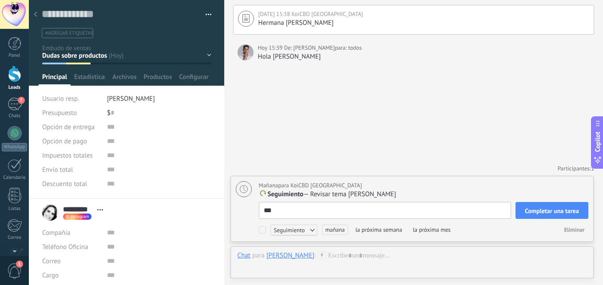
type textarea "**"
type textarea "*"
type textarea "**********"
type textarea "*"
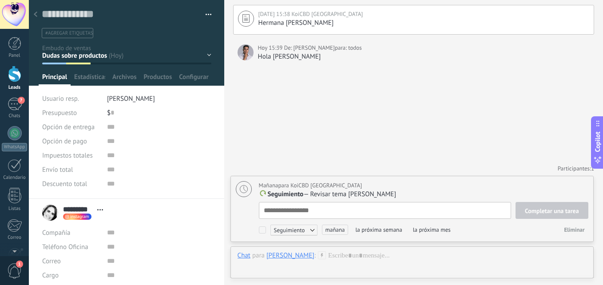
type textarea "*"
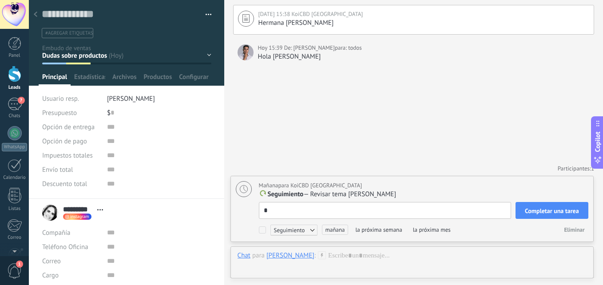
type textarea "**"
type textarea "***"
type textarea "****"
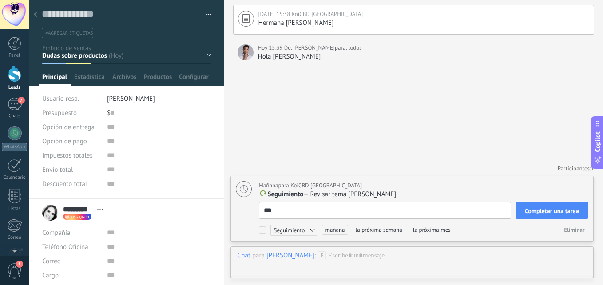
type textarea "****"
type textarea "*****"
click at [564, 213] on span "Completar una tarea" at bounding box center [552, 211] width 54 height 6
click at [565, 213] on span "Completar una tarea" at bounding box center [552, 211] width 54 height 6
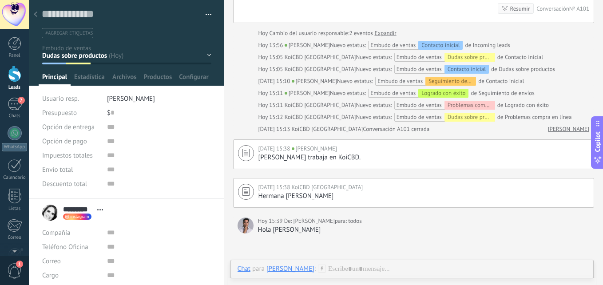
scroll to position [0, 0]
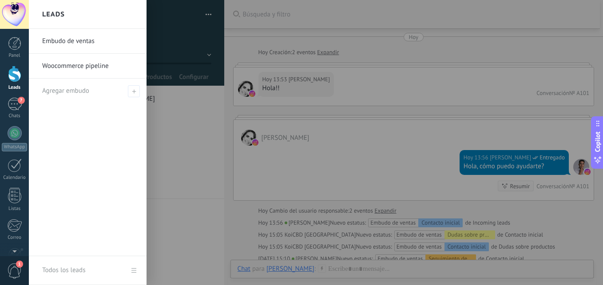
click at [15, 75] on div at bounding box center [14, 74] width 13 height 16
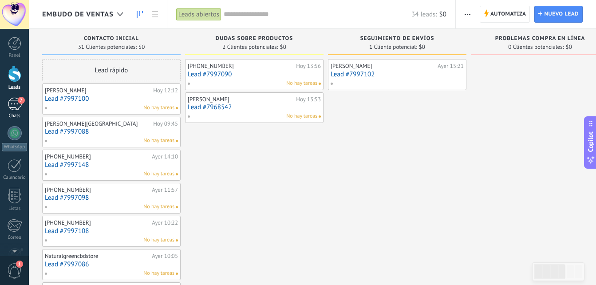
click at [10, 110] on div "7" at bounding box center [15, 104] width 14 height 13
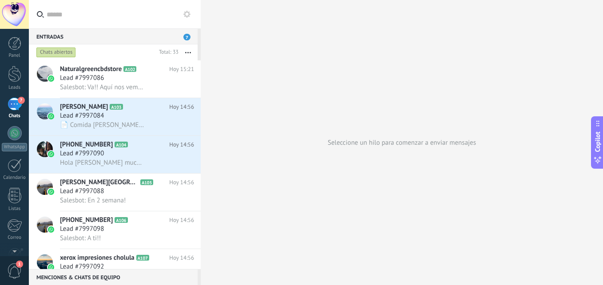
click at [12, 103] on div "7" at bounding box center [15, 104] width 14 height 13
click at [8, 106] on div "7" at bounding box center [15, 104] width 14 height 13
click at [17, 102] on div "7" at bounding box center [15, 104] width 14 height 13
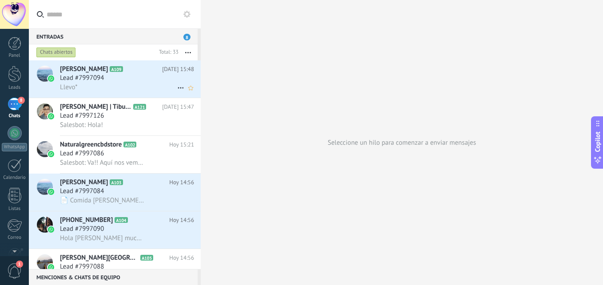
click at [84, 68] on span "Rafael Entrevista" at bounding box center [84, 69] width 48 height 9
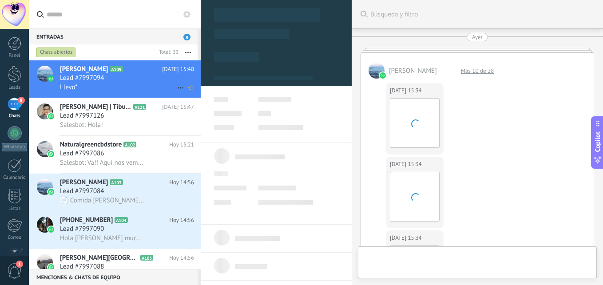
type textarea "**********"
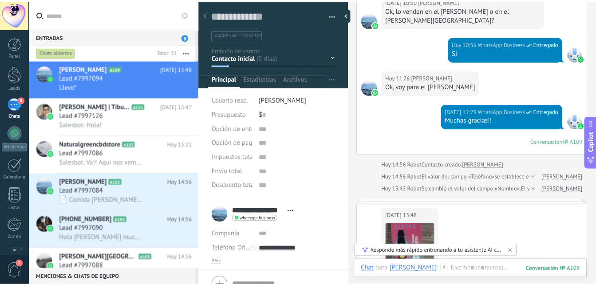
scroll to position [865, 0]
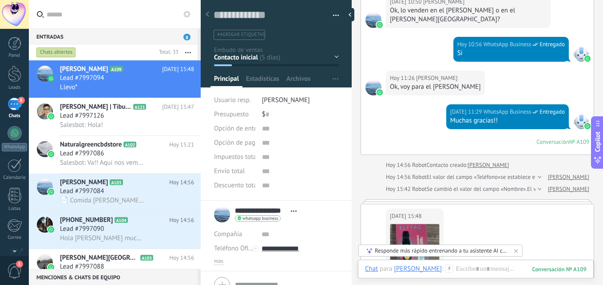
click at [12, 106] on div "8" at bounding box center [15, 104] width 14 height 13
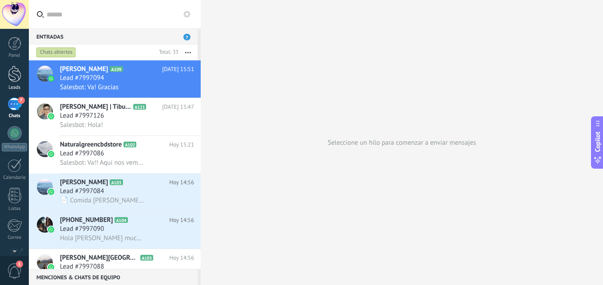
click at [14, 72] on div at bounding box center [14, 74] width 13 height 16
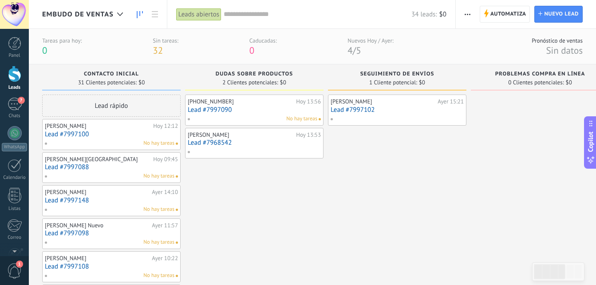
drag, startPoint x: 549, startPoint y: 166, endPoint x: 550, endPoint y: 177, distance: 10.4
